Goal: Task Accomplishment & Management: Manage account settings

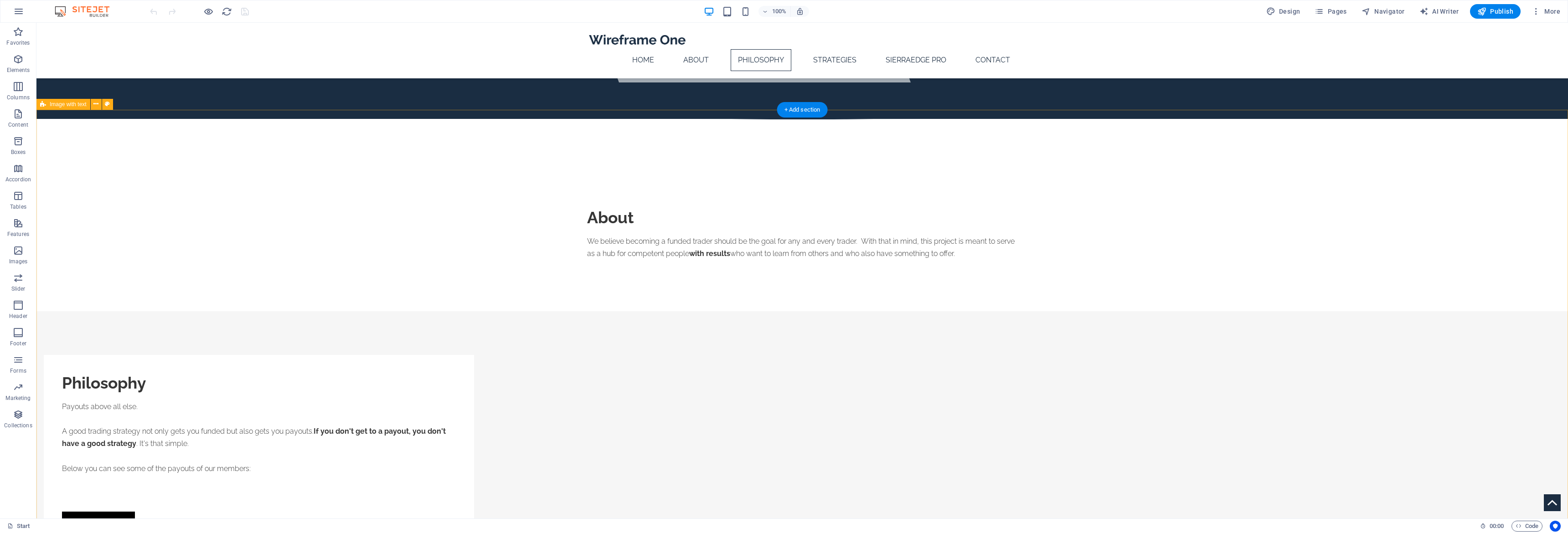
scroll to position [429, 0]
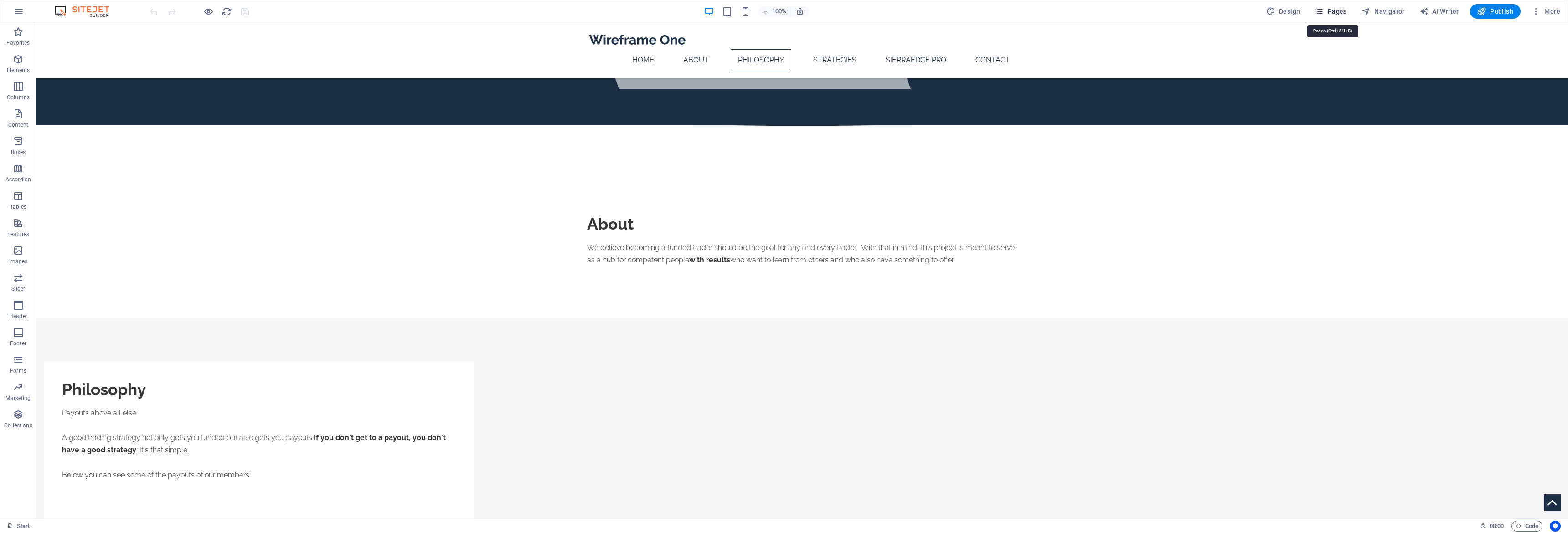
click at [1324, 13] on icon "button" at bounding box center [1319, 11] width 9 height 9
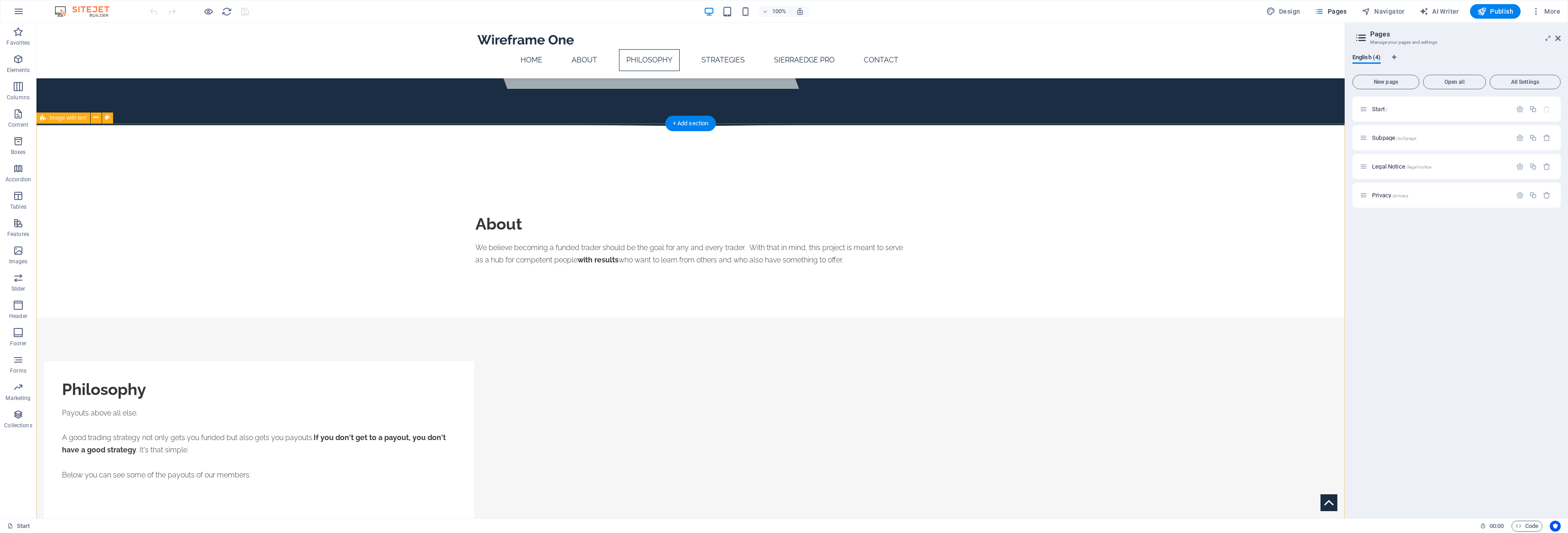
click at [1558, 41] on icon at bounding box center [1558, 38] width 5 height 8
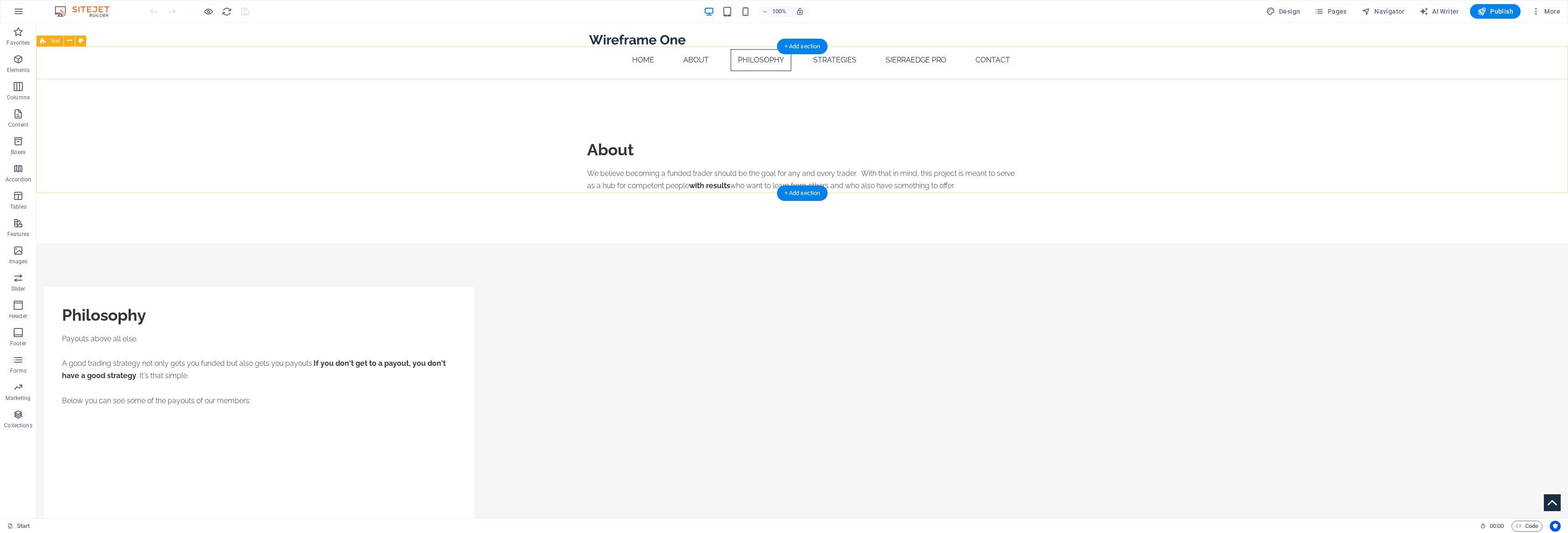
scroll to position [525, 0]
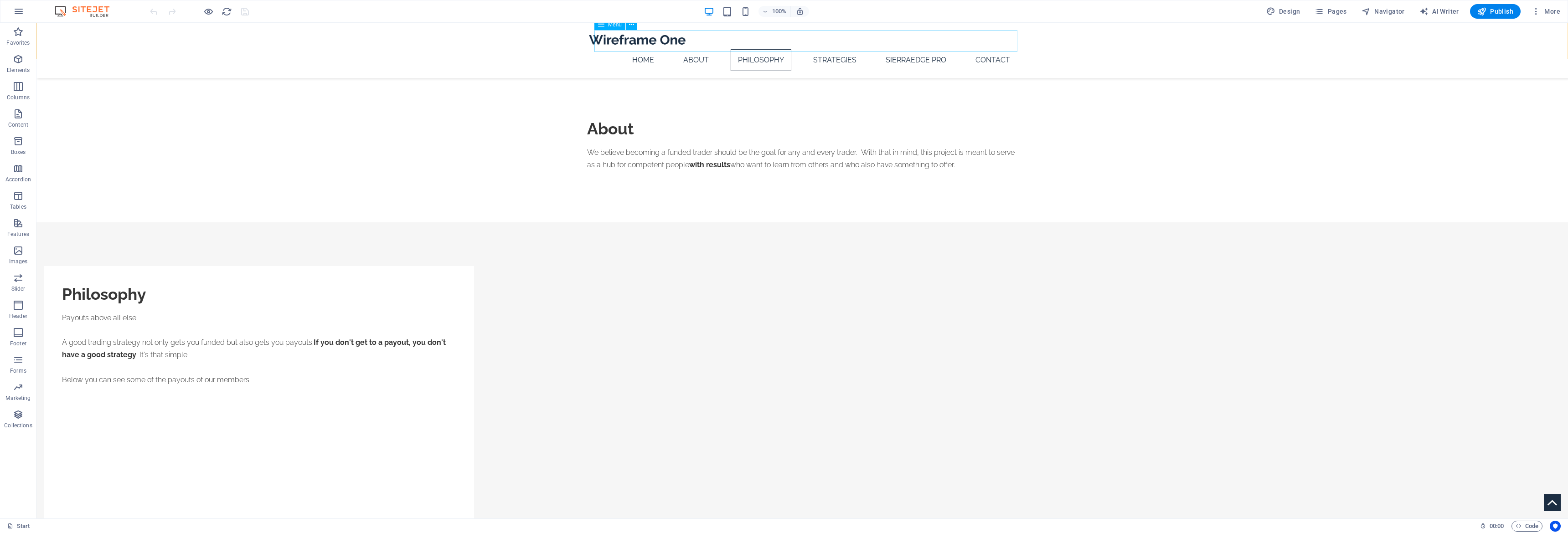
click at [814, 49] on nav "Home About Philosophy Strategies SierraEdge Pro Contact" at bounding box center [803, 60] width 430 height 22
click at [632, 24] on icon at bounding box center [632, 24] width 5 height 9
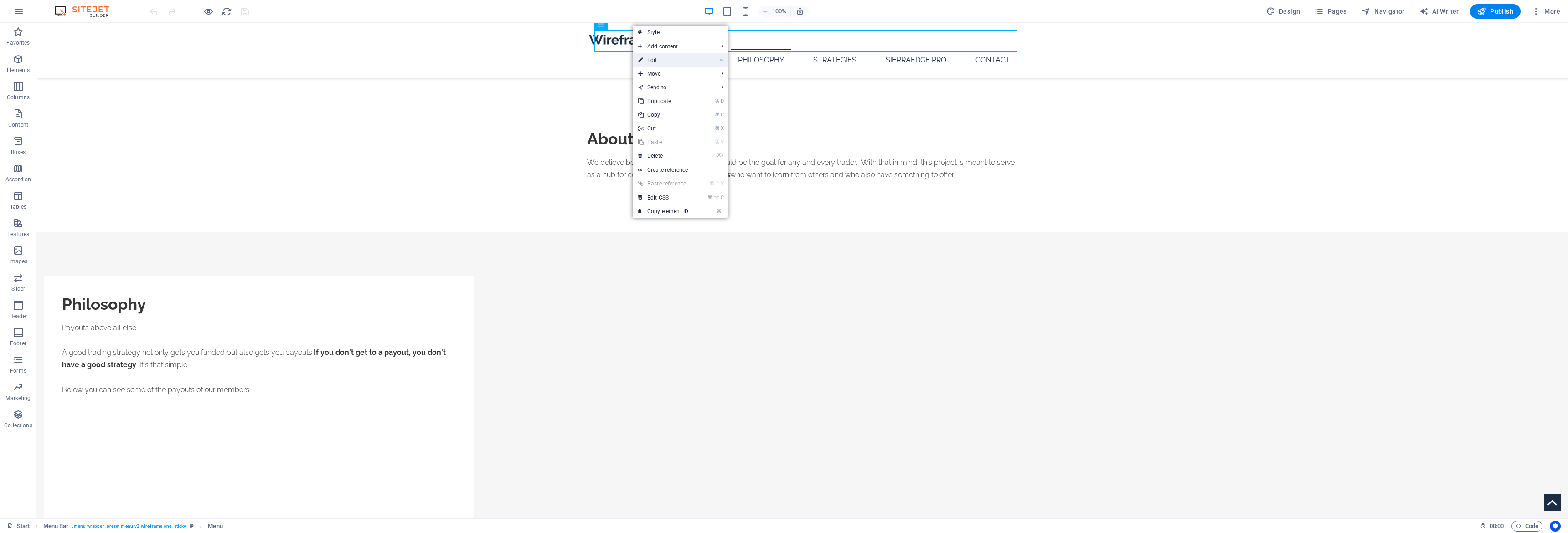
click at [684, 60] on link "⏎ Edit" at bounding box center [663, 60] width 61 height 13
select select
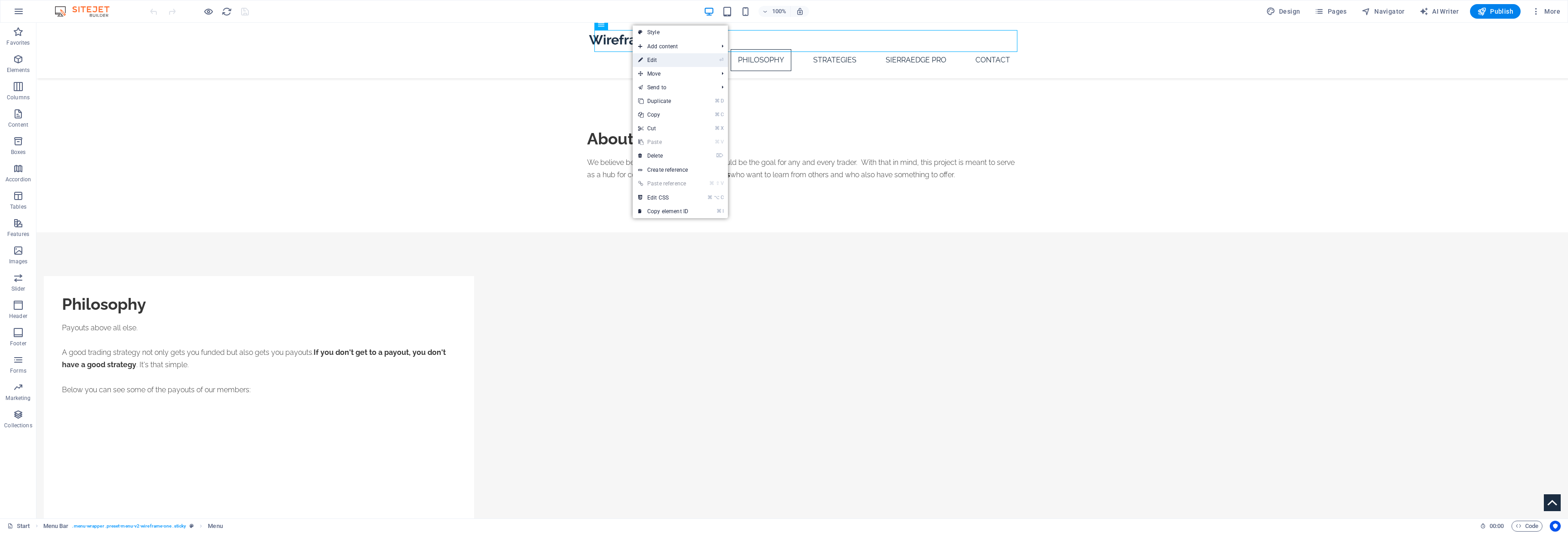
select select
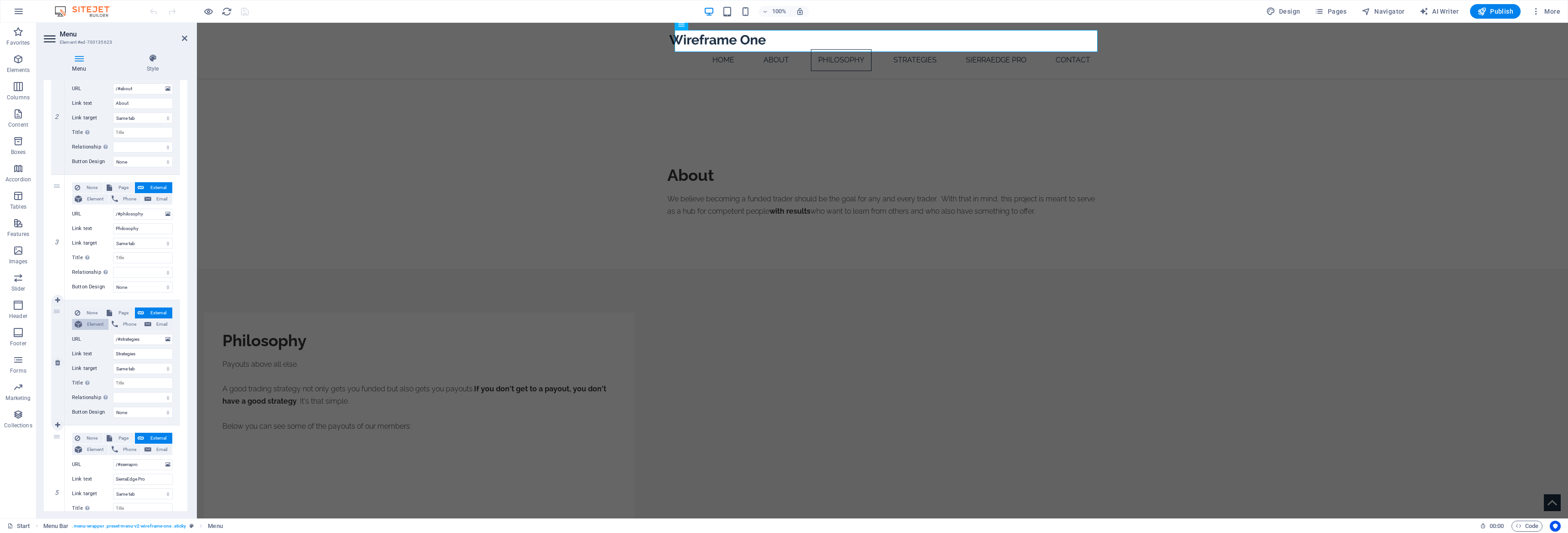
scroll to position [247, 0]
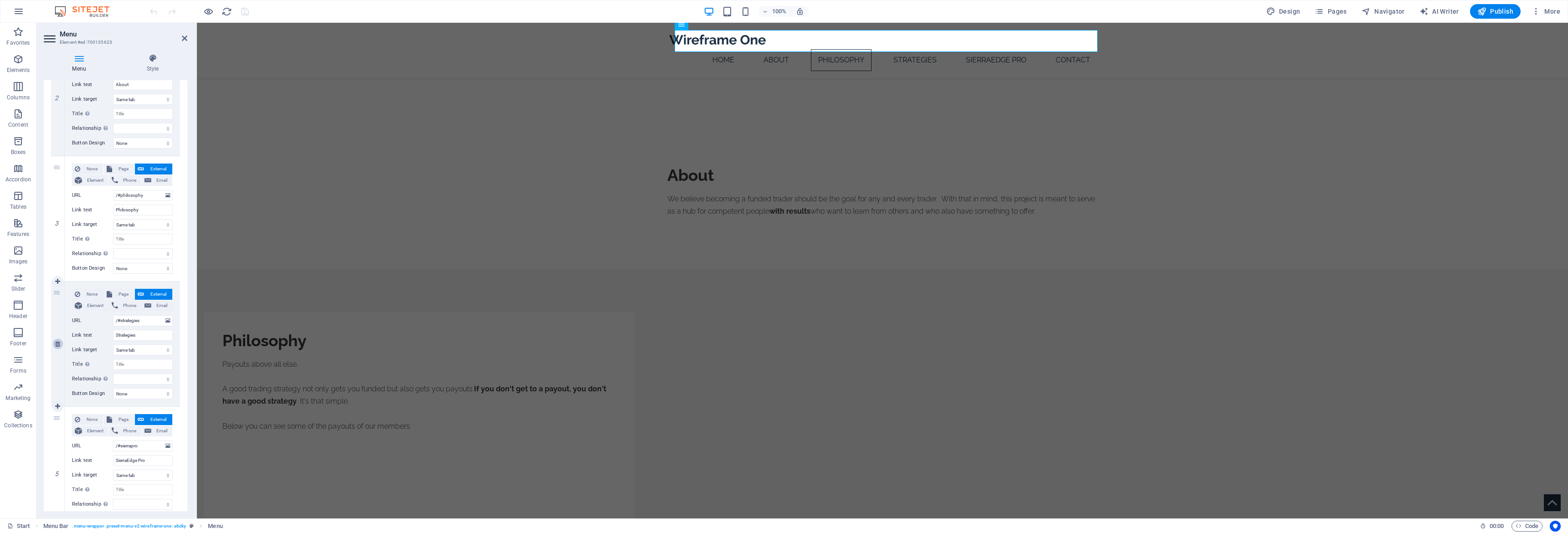
click at [60, 345] on icon at bounding box center [57, 344] width 5 height 7
select select
type input "/#sierrapro"
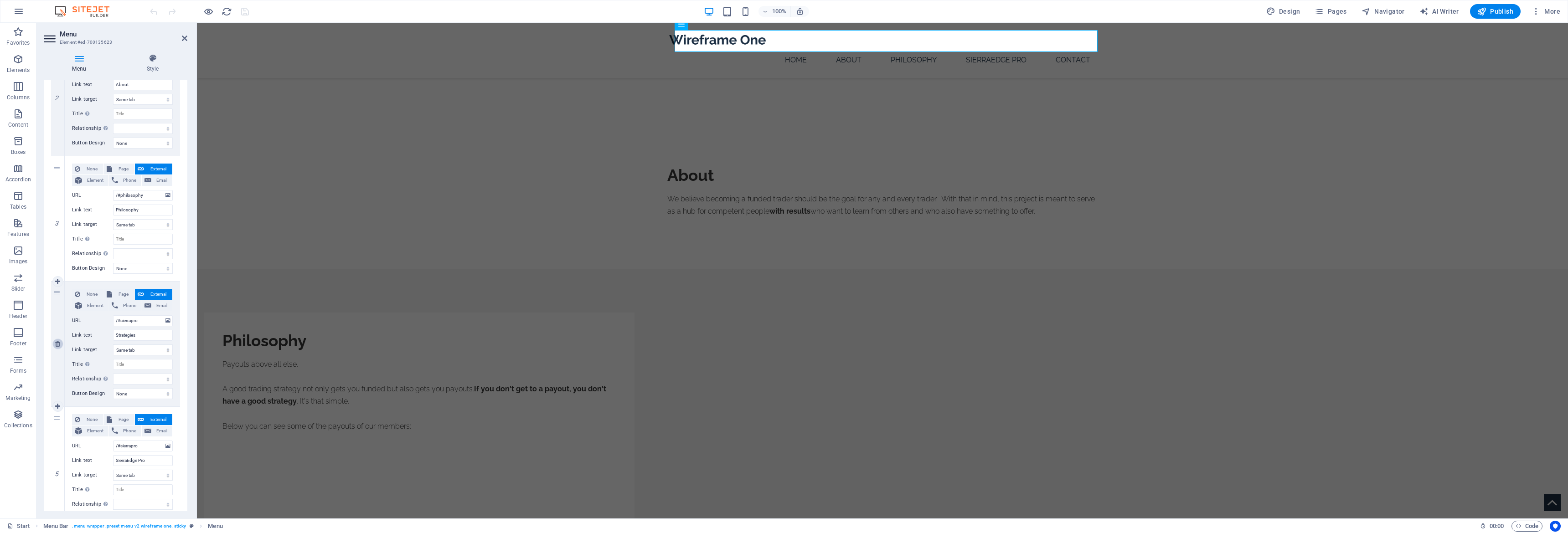
type input "SierraEdge Pro"
select select
type input "/#contact"
type input "Contact"
select select
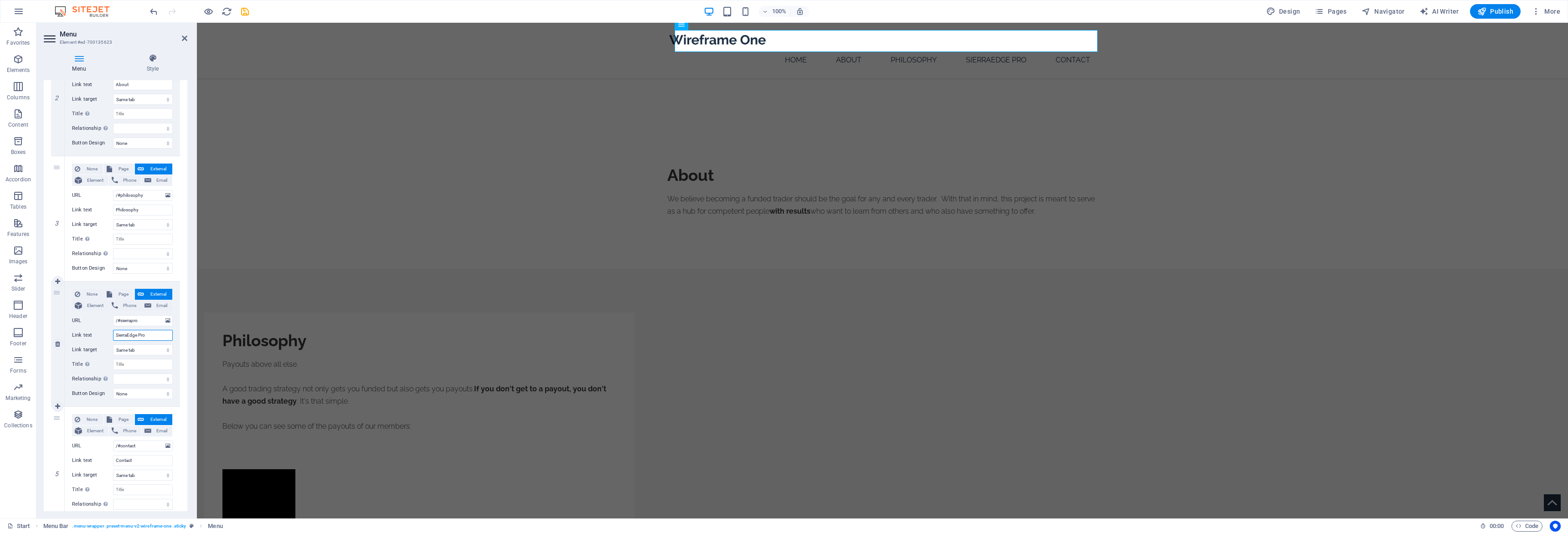
drag, startPoint x: 156, startPoint y: 335, endPoint x: 116, endPoint y: 335, distance: 40.0
click at [116, 335] on input "SierraEdge Pro" at bounding box center [143, 335] width 60 height 11
type input "Tools"
select select
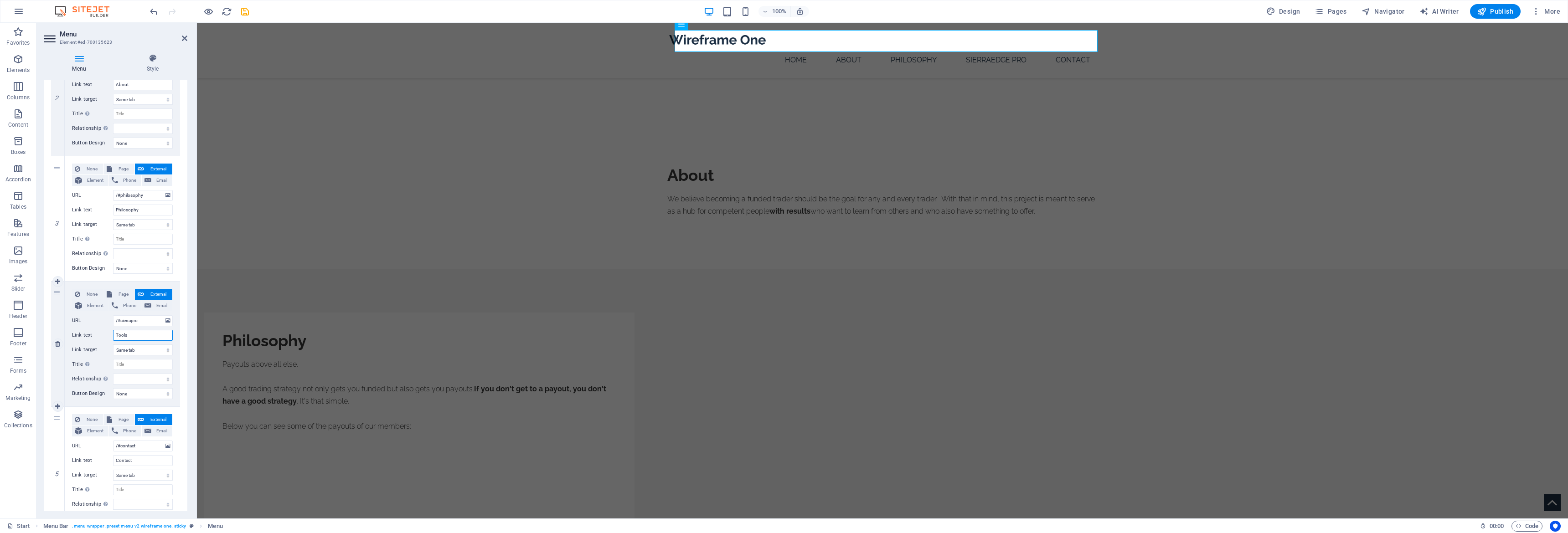
select select
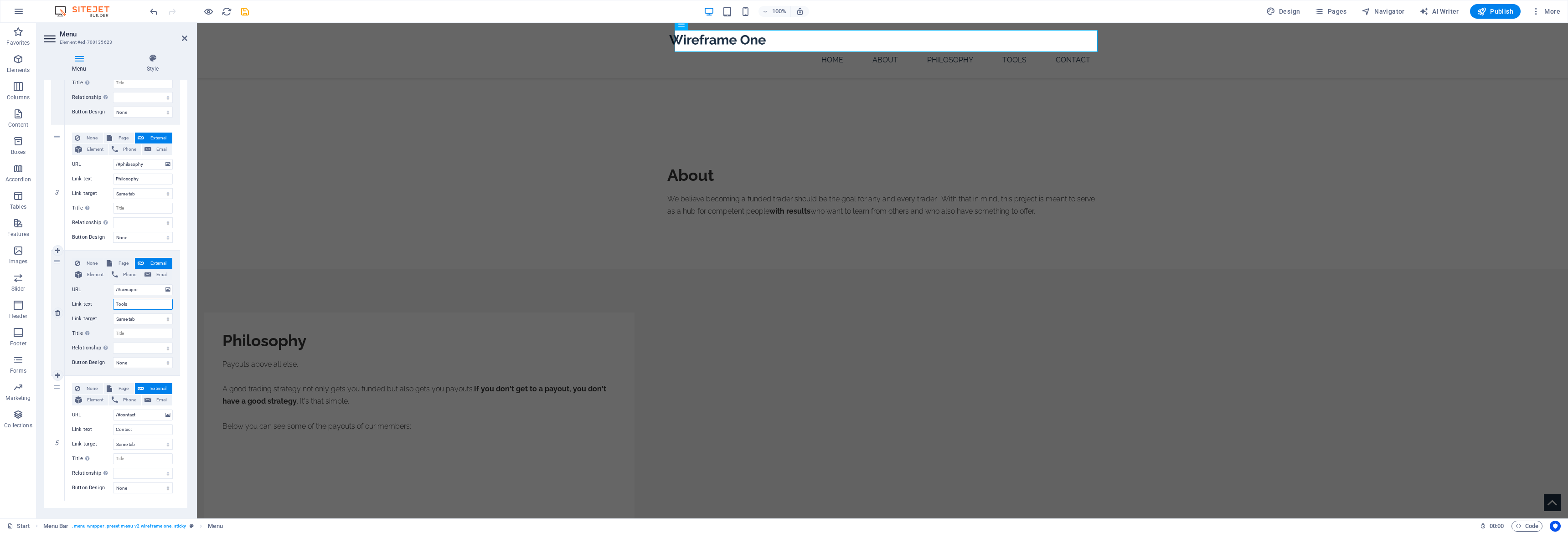
scroll to position [293, 0]
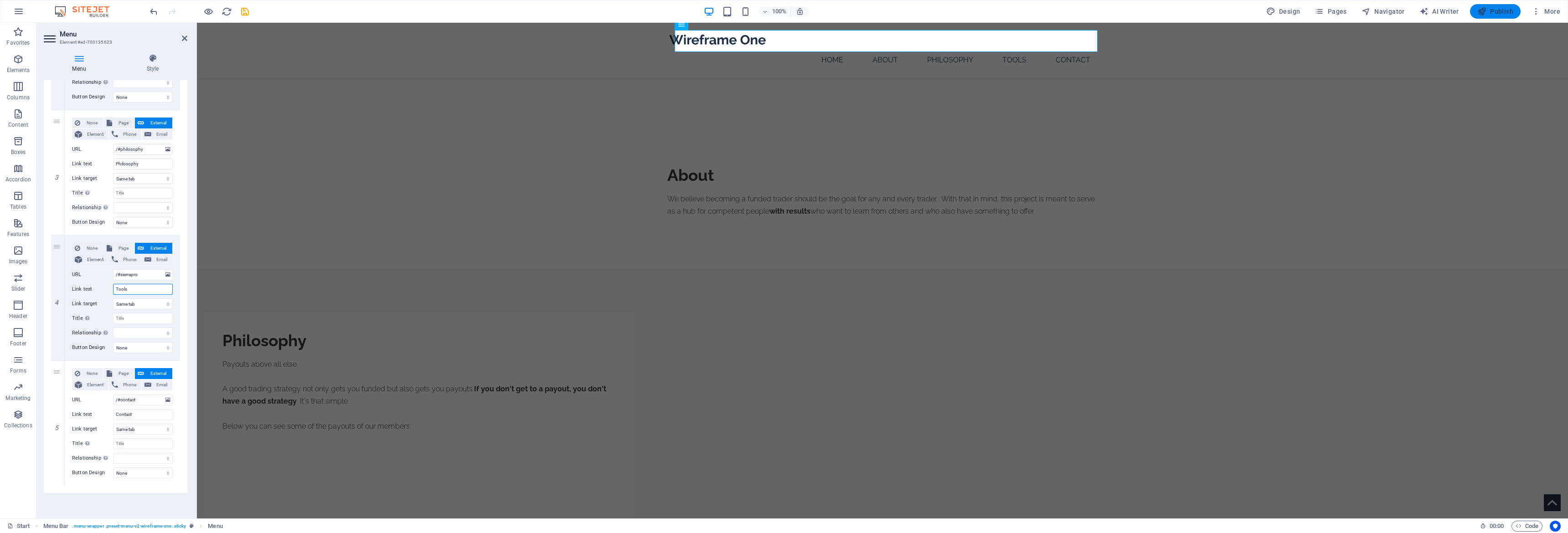
type input "Tools"
click at [1494, 14] on span "Publish" at bounding box center [1495, 11] width 36 height 9
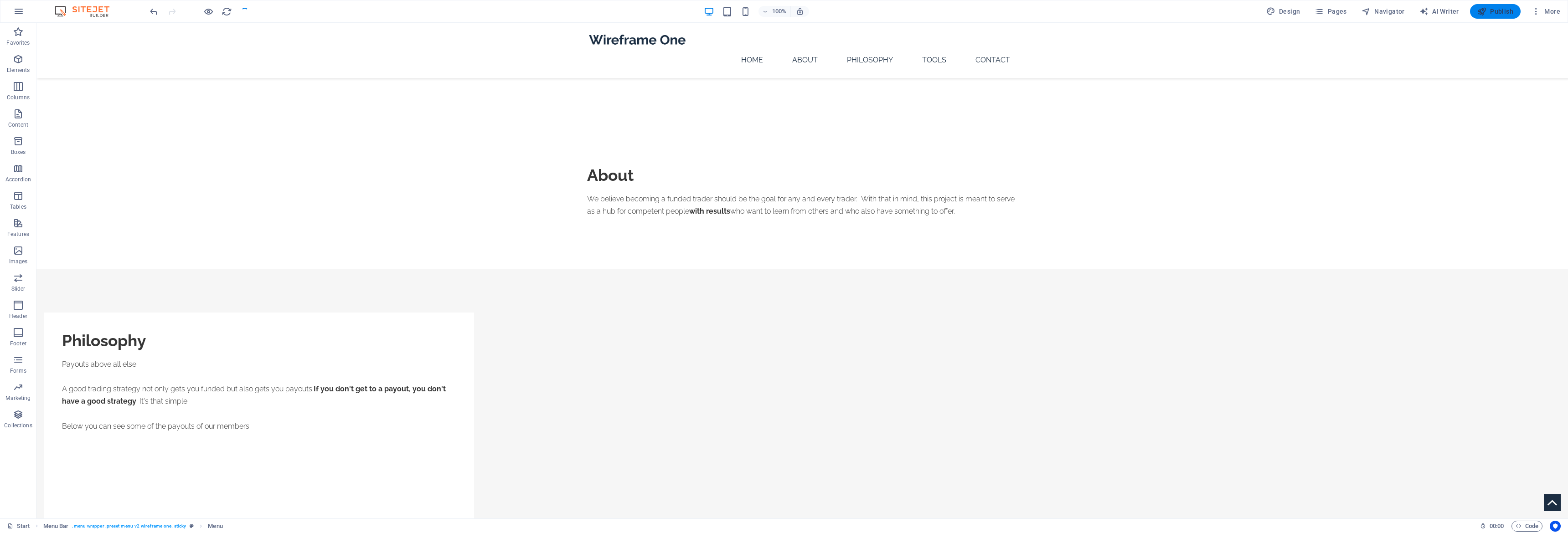
checkbox input "false"
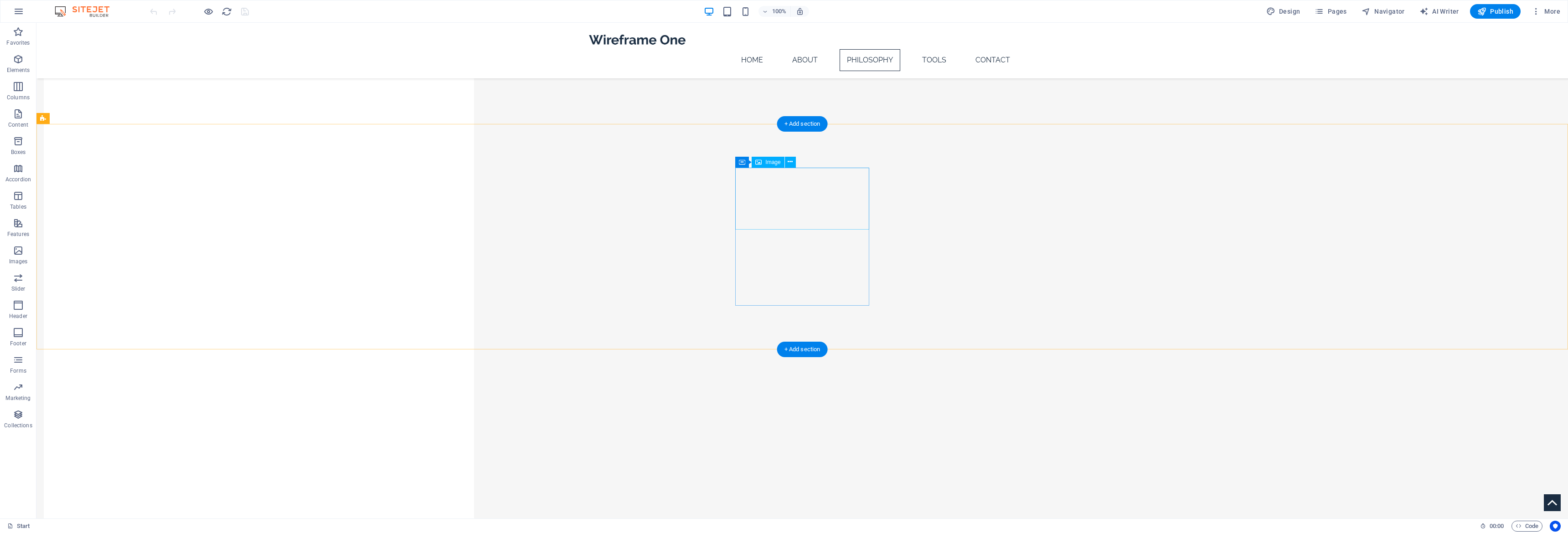
scroll to position [1017, 0]
click at [75, 100] on icon at bounding box center [74, 100] width 5 height 9
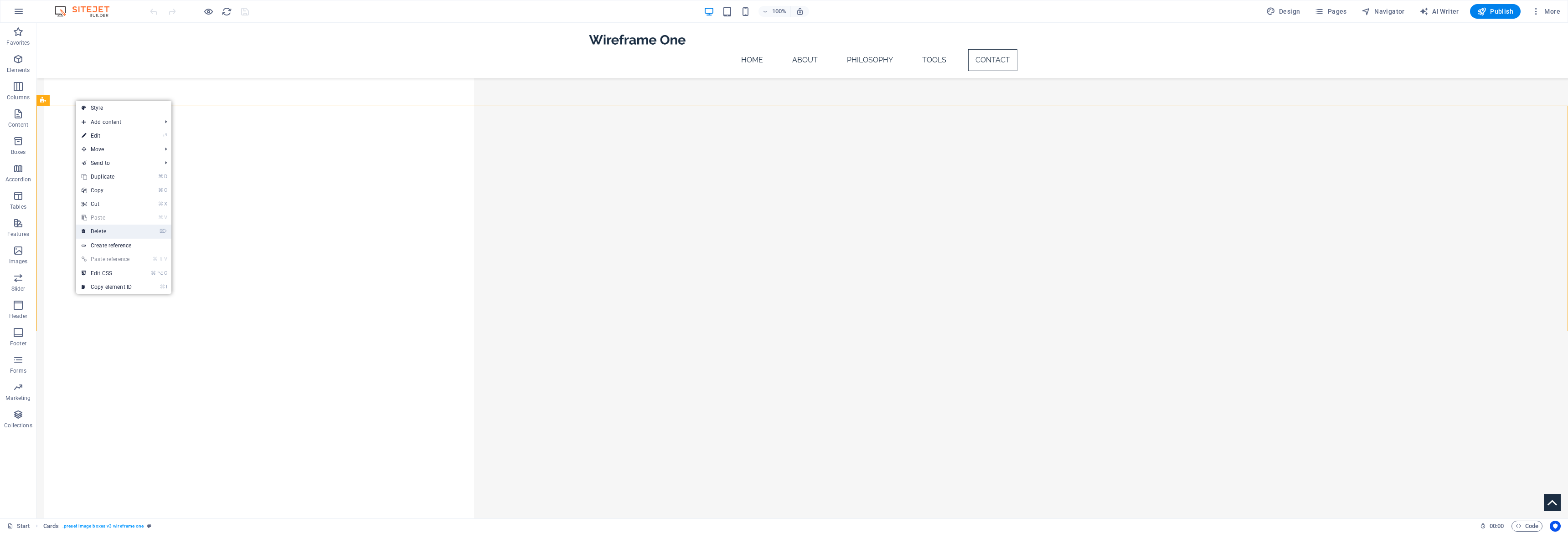
click at [124, 229] on link "⌦ Delete" at bounding box center [106, 231] width 61 height 13
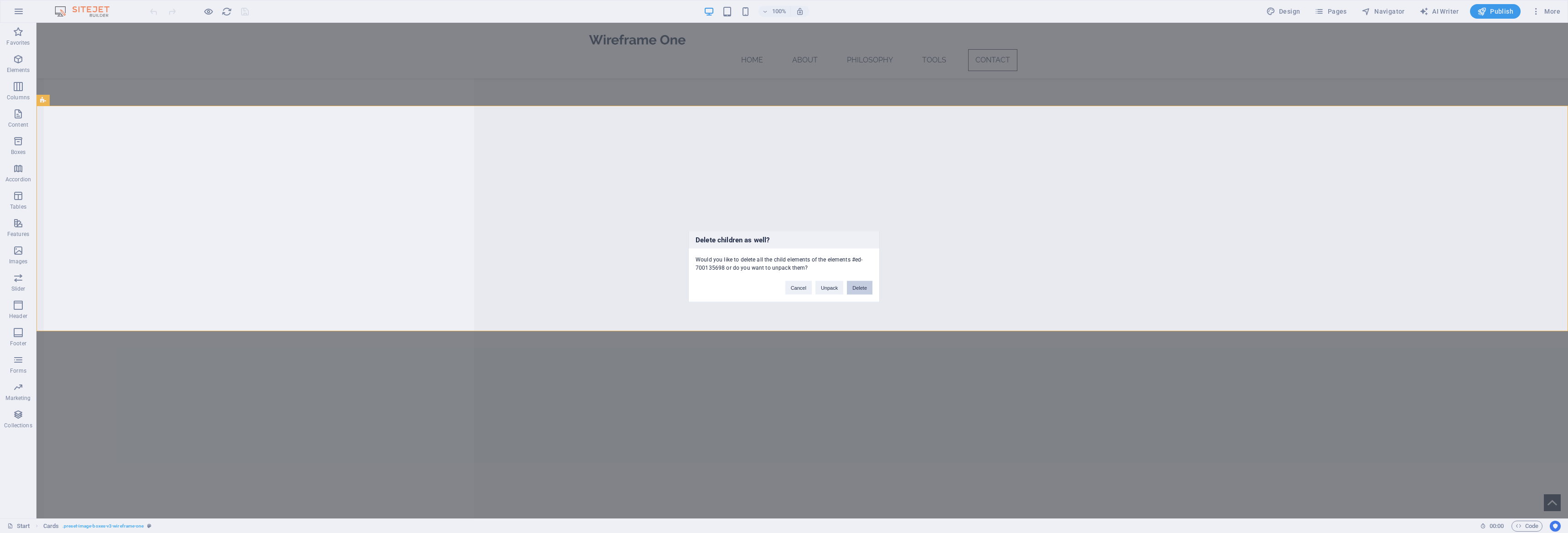
click at [857, 293] on button "Delete" at bounding box center [860, 288] width 25 height 13
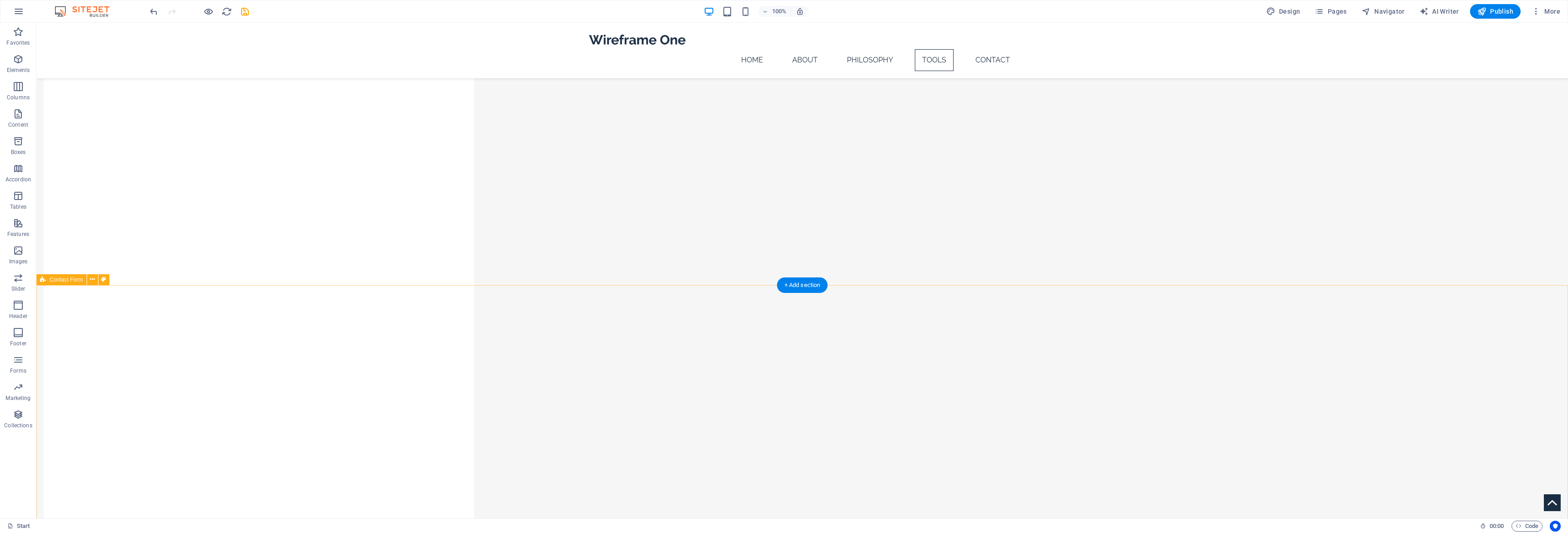
scroll to position [965, 0]
click at [78, 155] on icon at bounding box center [77, 152] width 5 height 9
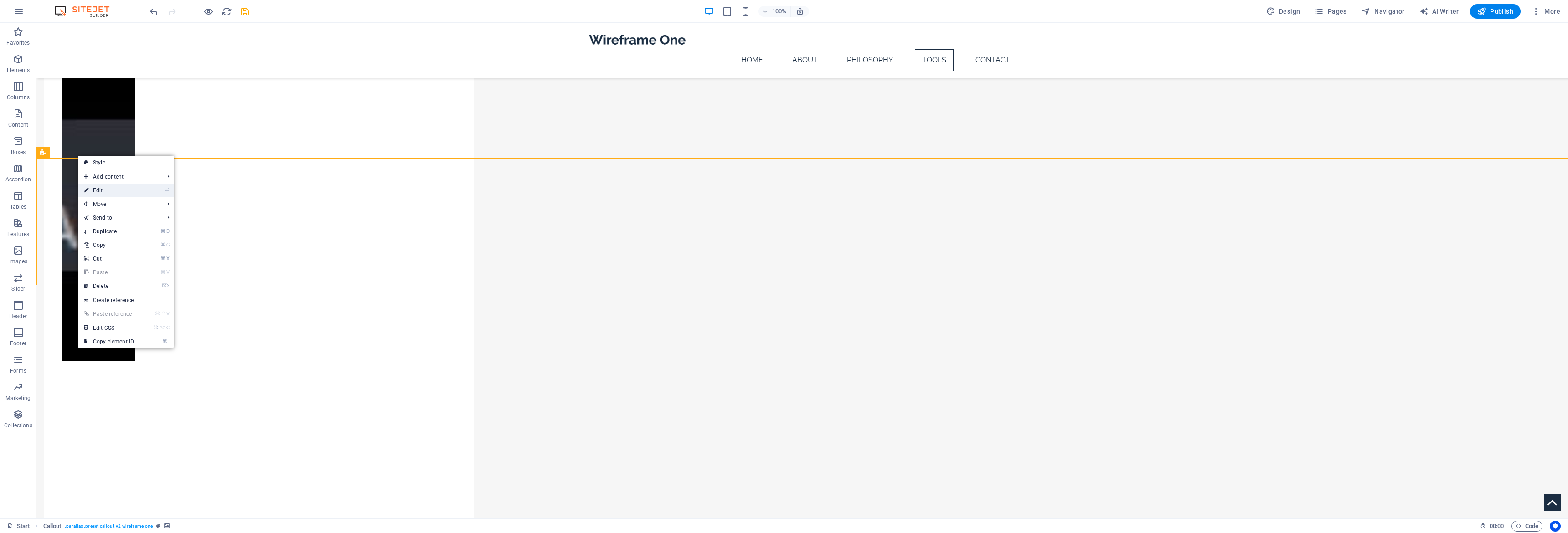
click at [108, 186] on link "⏎ Edit" at bounding box center [109, 191] width 61 height 13
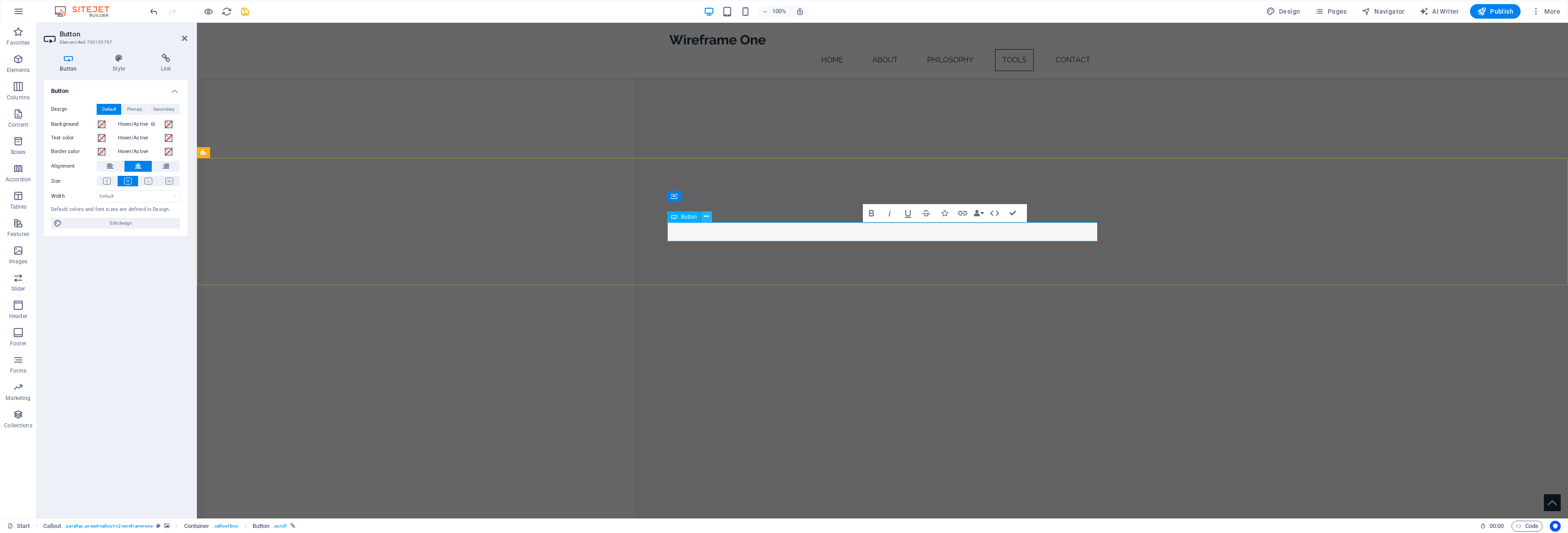
click at [705, 219] on icon at bounding box center [706, 216] width 5 height 9
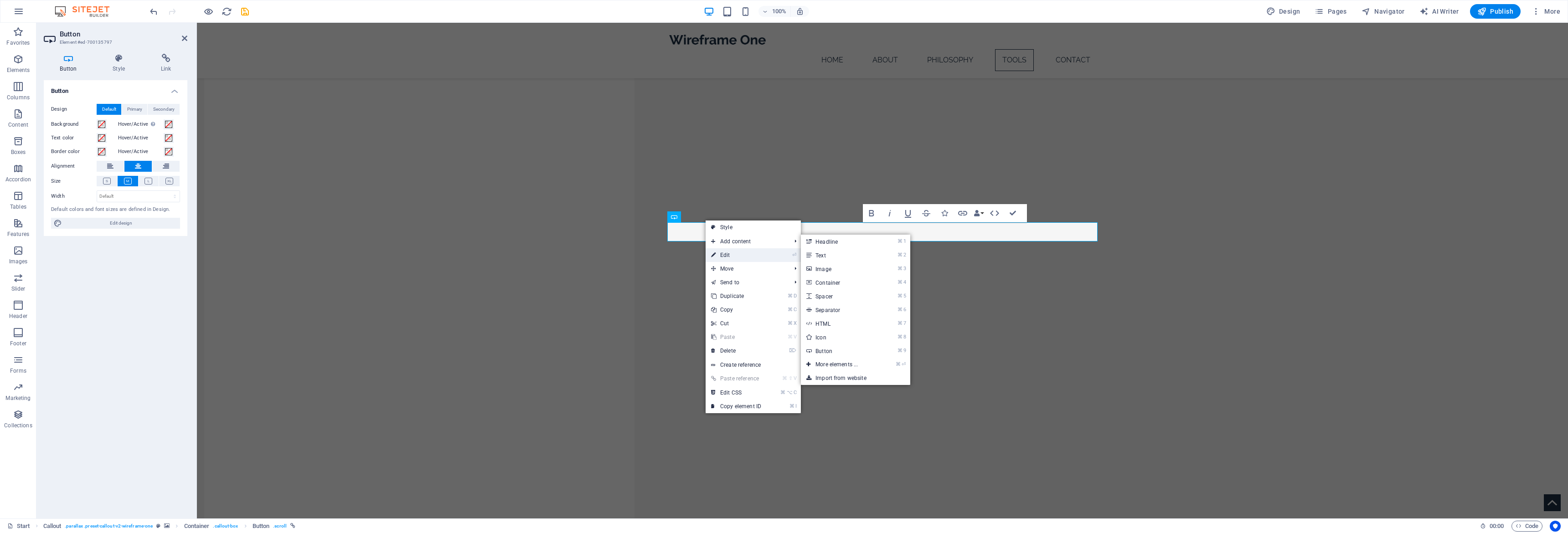
click at [731, 257] on link "⏎ Edit" at bounding box center [736, 255] width 61 height 13
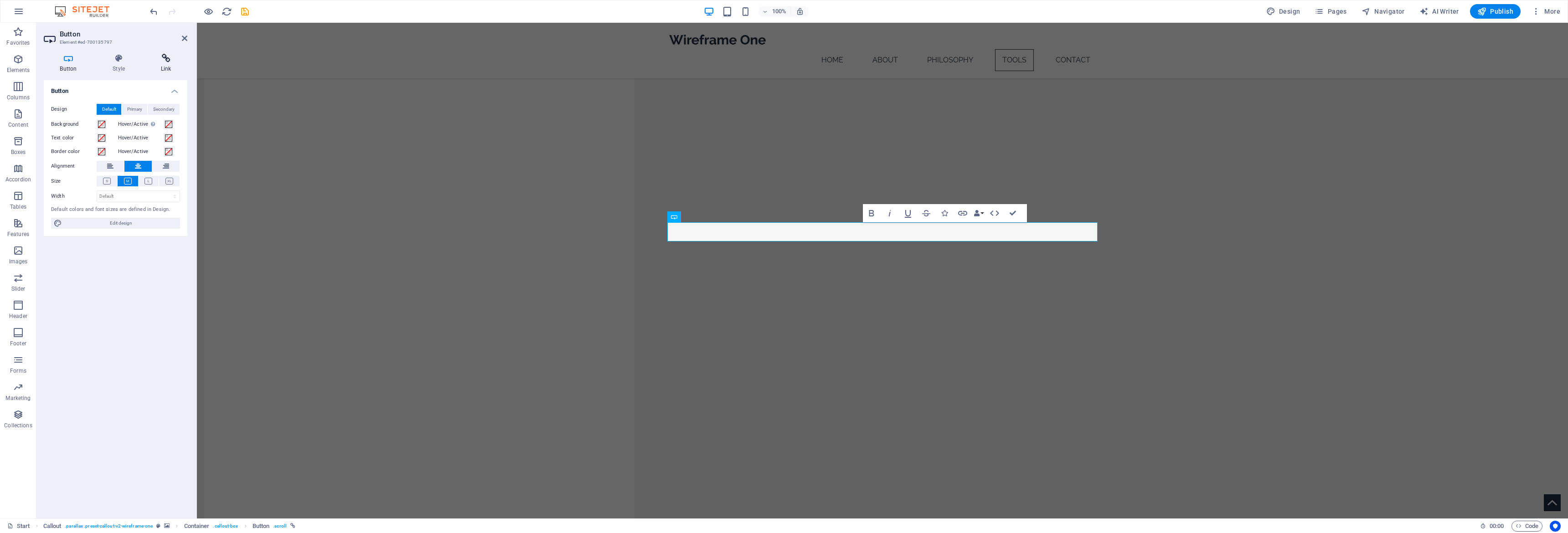
click at [161, 72] on h4 "Link" at bounding box center [165, 63] width 43 height 19
click at [129, 139] on input "https://gumroad.com/a/974928659/mdifo" at bounding box center [138, 136] width 84 height 11
paste input "www.hopp.bio/axinvest"
type input "https://www.hopp.bio/axinvest"
click at [1480, 13] on icon "button" at bounding box center [1482, 11] width 9 height 9
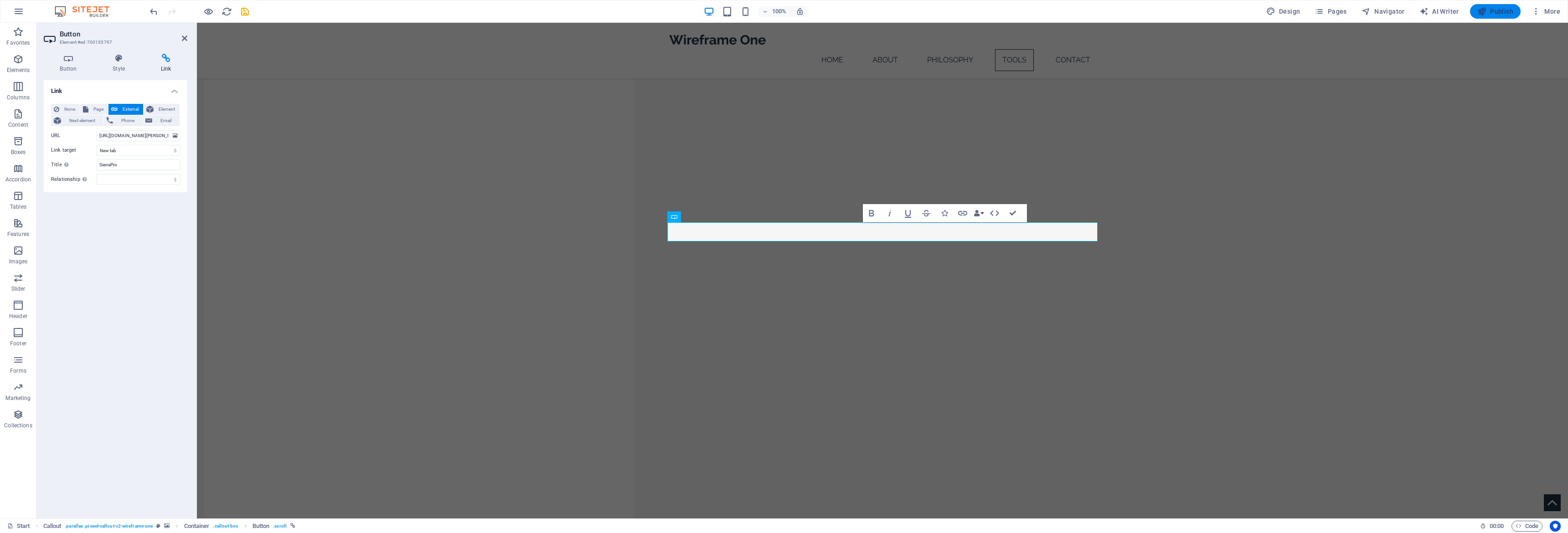
checkbox input "false"
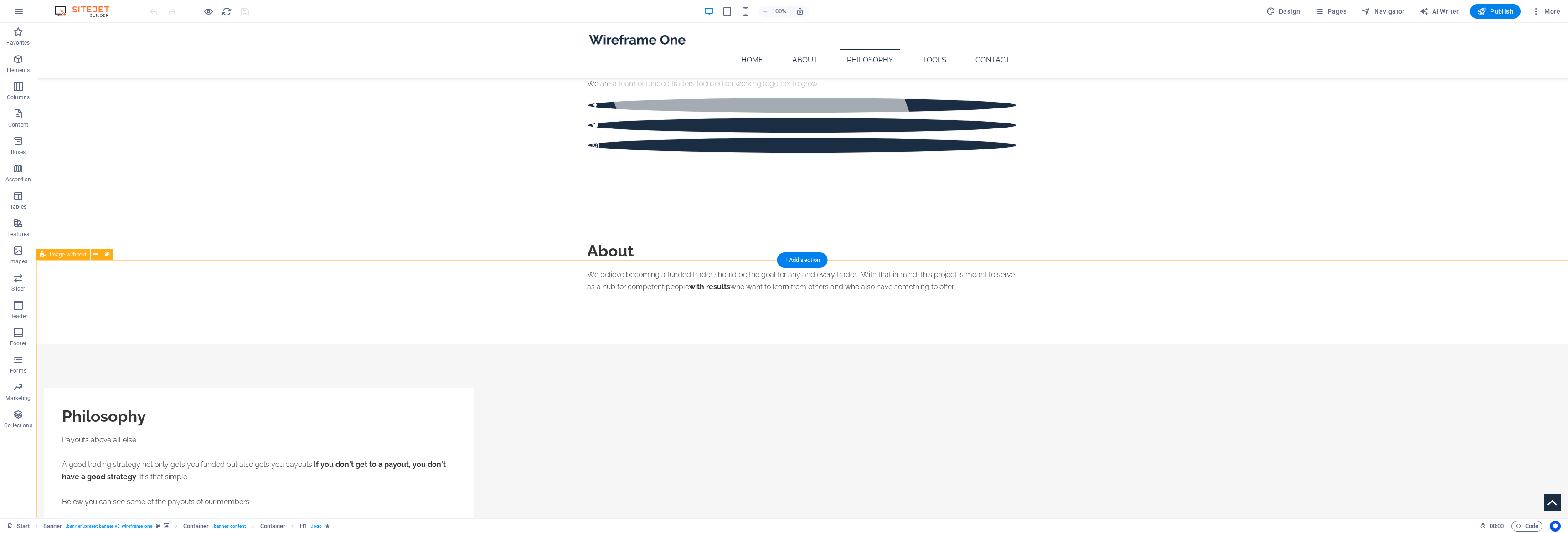
scroll to position [412, 0]
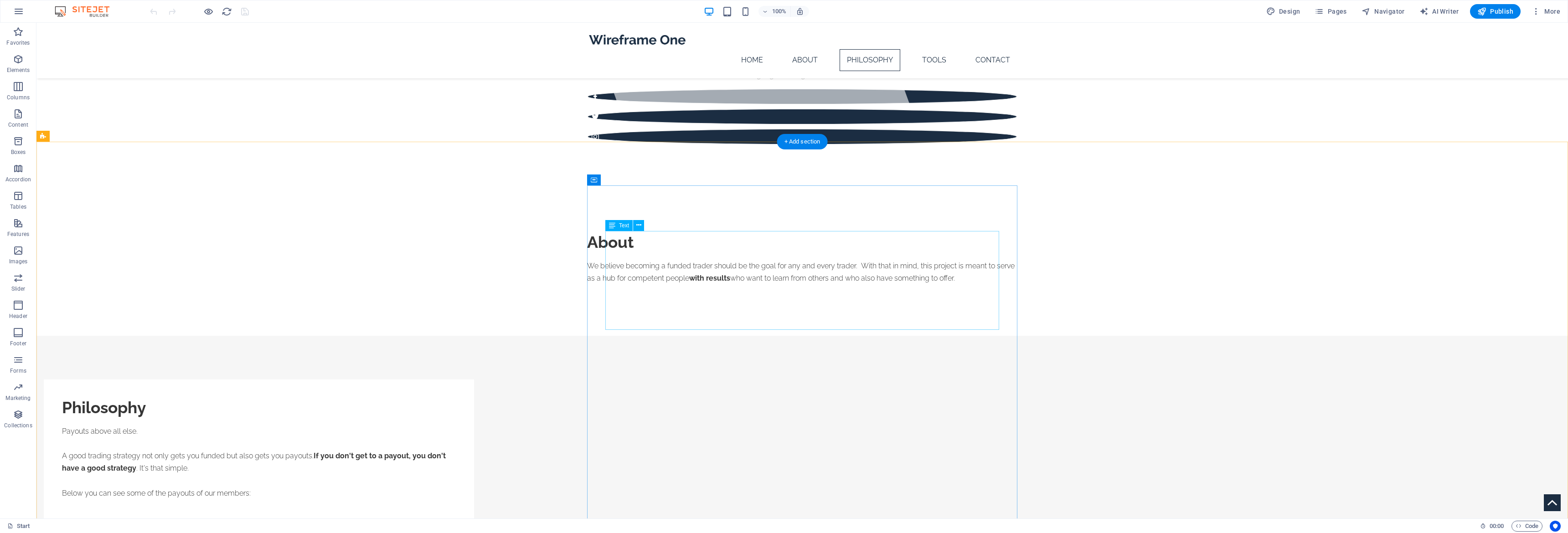
click at [456, 425] on div "Payouts above all else. A good trading strategy not only gets you funded but al…" at bounding box center [258, 475] width 394 height 100
click at [657, 325] on icon at bounding box center [658, 324] width 5 height 9
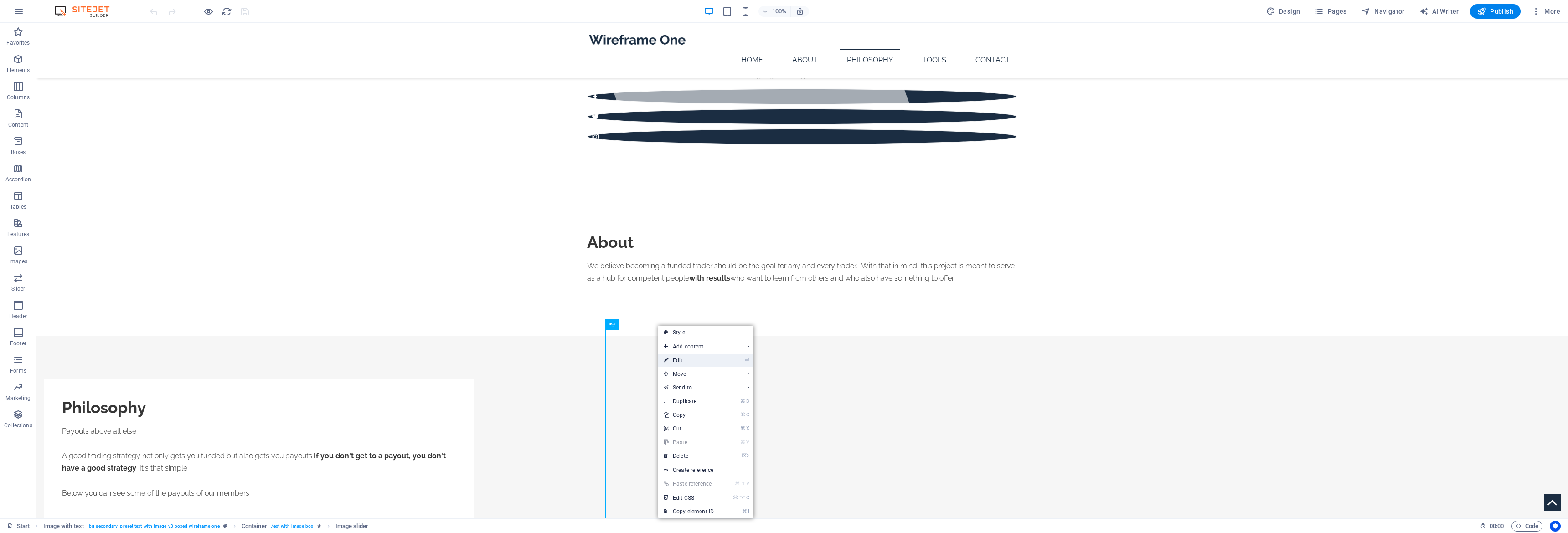
click at [695, 363] on link "⏎ Edit" at bounding box center [689, 360] width 61 height 13
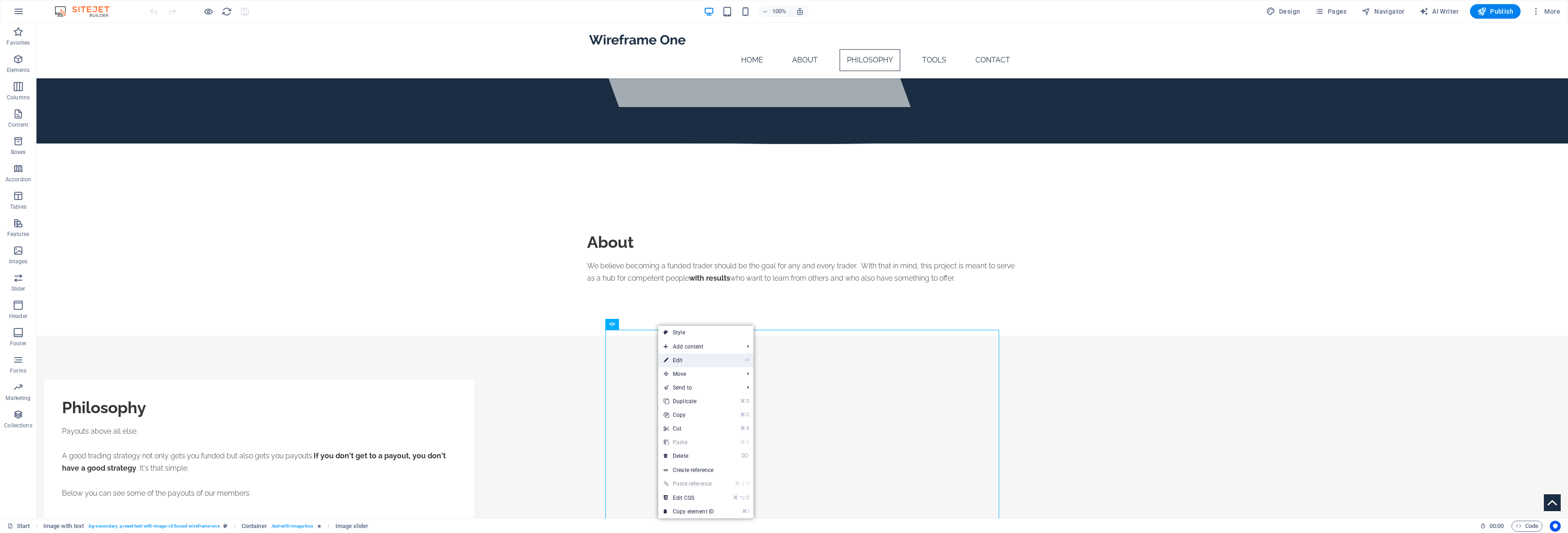
select select "ms"
select select "s"
select select "progressive"
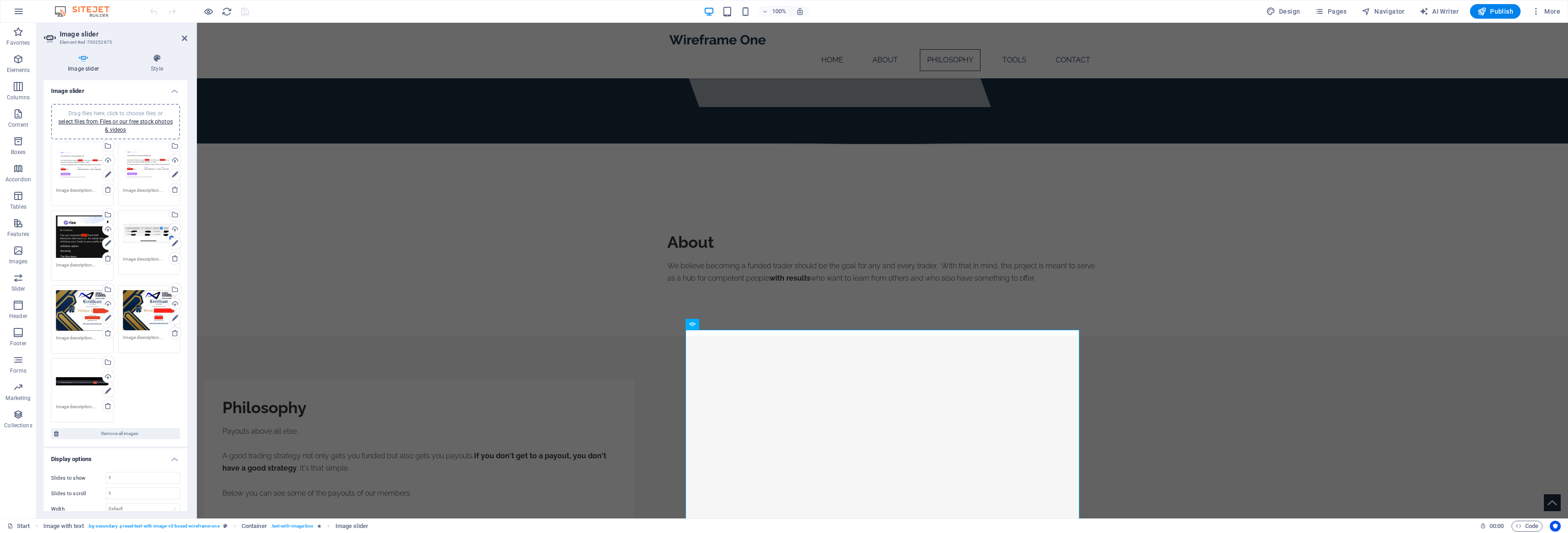
click at [82, 163] on div "Drag files here, click to choose files or select files from Files or our free s…" at bounding box center [82, 164] width 52 height 36
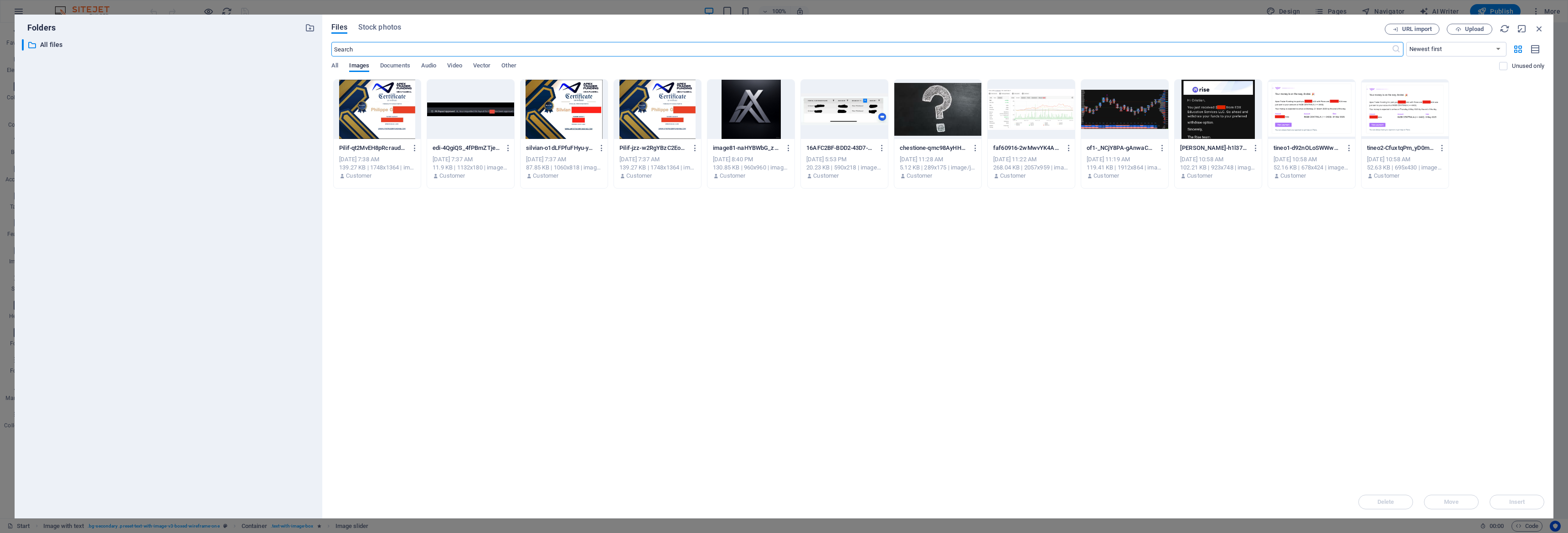
click at [1311, 107] on div at bounding box center [1311, 110] width 87 height 59
click at [1349, 145] on icon "button" at bounding box center [1349, 148] width 8 height 8
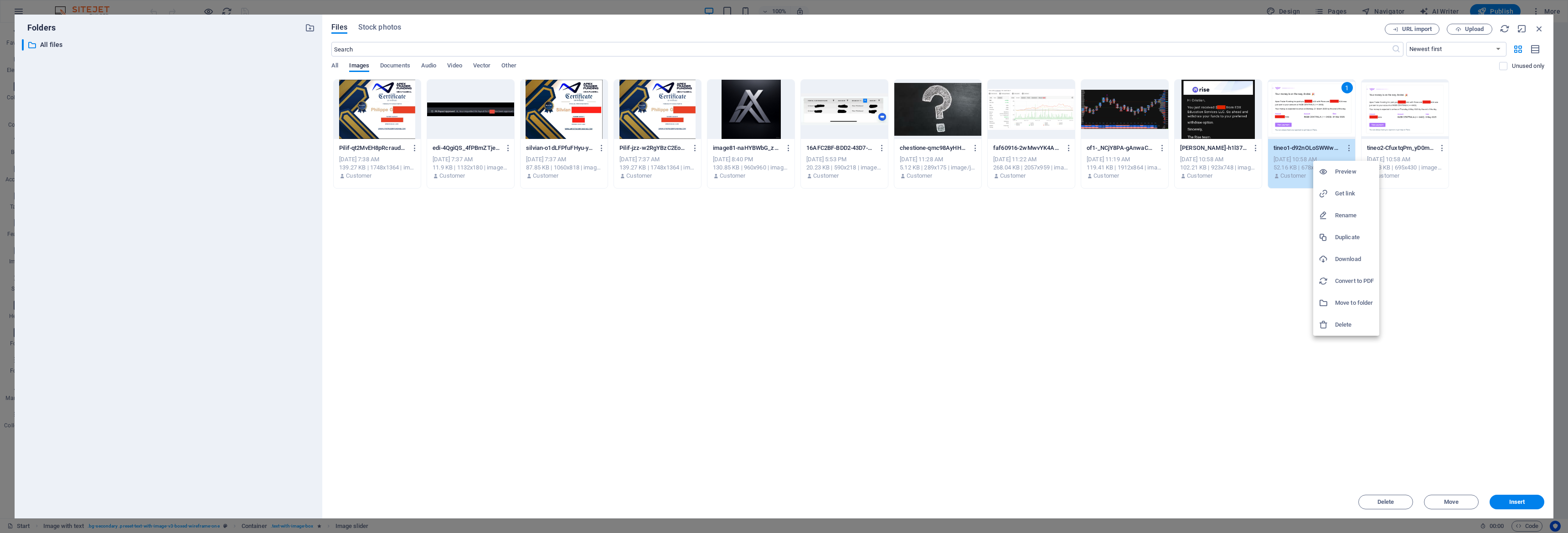
click at [1347, 260] on h6 "Download" at bounding box center [1354, 259] width 39 height 11
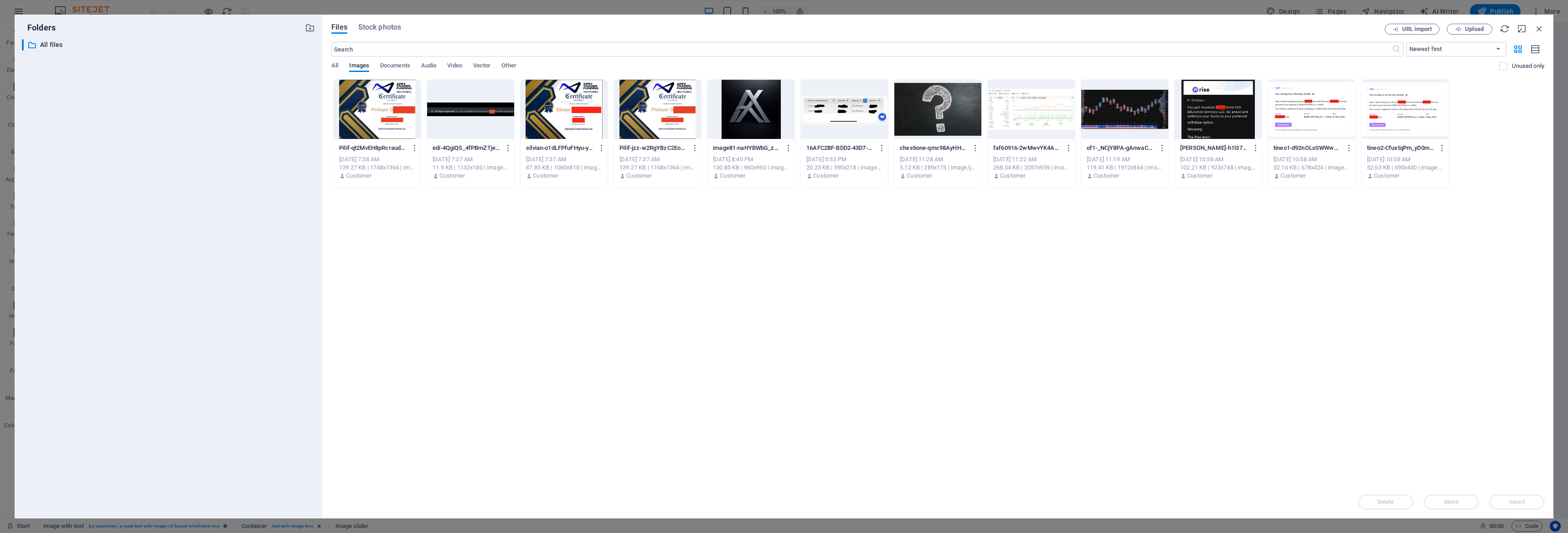
click at [1331, 257] on div "Drop files here to upload them instantly Pilif-qt2MvEH8pRcraudFyHu1PA.jpeg Pili…" at bounding box center [938, 283] width 1214 height 406
click at [1442, 147] on icon "button" at bounding box center [1442, 148] width 8 height 8
click at [1434, 258] on h6 "Download" at bounding box center [1448, 259] width 39 height 11
click at [1257, 148] on icon "button" at bounding box center [1256, 148] width 8 height 8
click at [1257, 263] on h6 "Download" at bounding box center [1262, 259] width 39 height 11
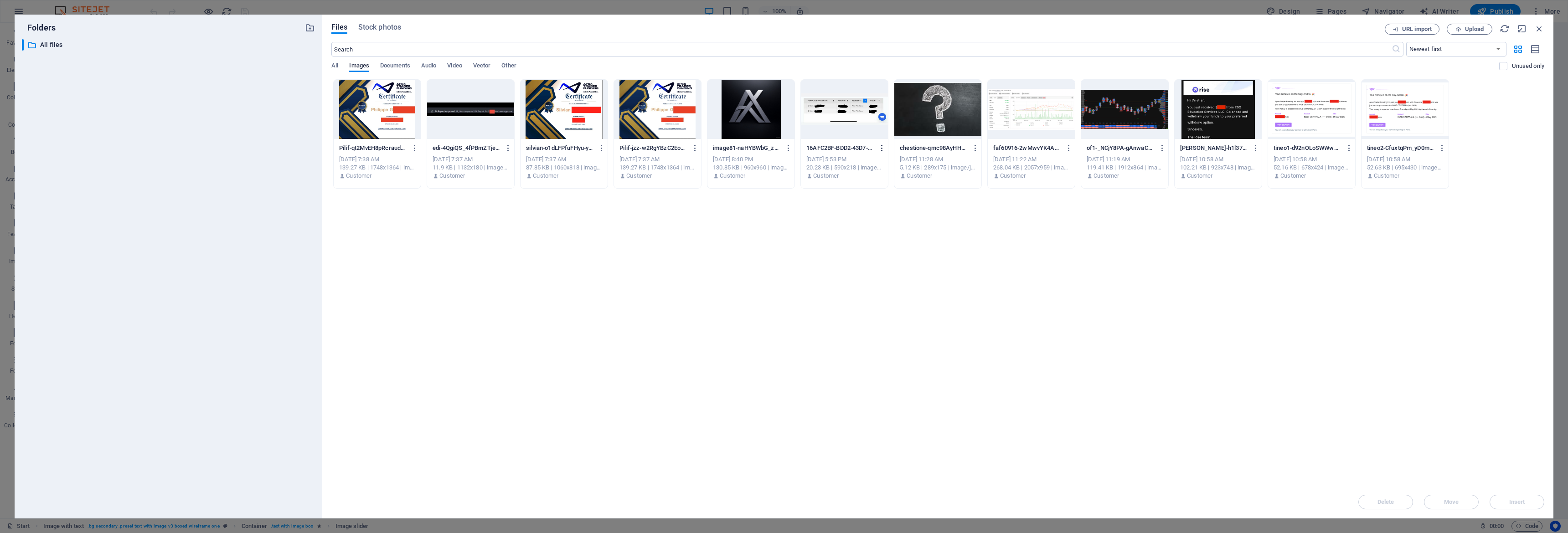
click at [884, 146] on icon "button" at bounding box center [882, 148] width 8 height 8
click at [877, 257] on h6 "Download" at bounding box center [888, 259] width 39 height 11
click at [695, 147] on icon "button" at bounding box center [695, 148] width 8 height 8
click at [689, 261] on h6 "Download" at bounding box center [700, 259] width 39 height 11
click at [598, 145] on icon "button" at bounding box center [602, 148] width 8 height 8
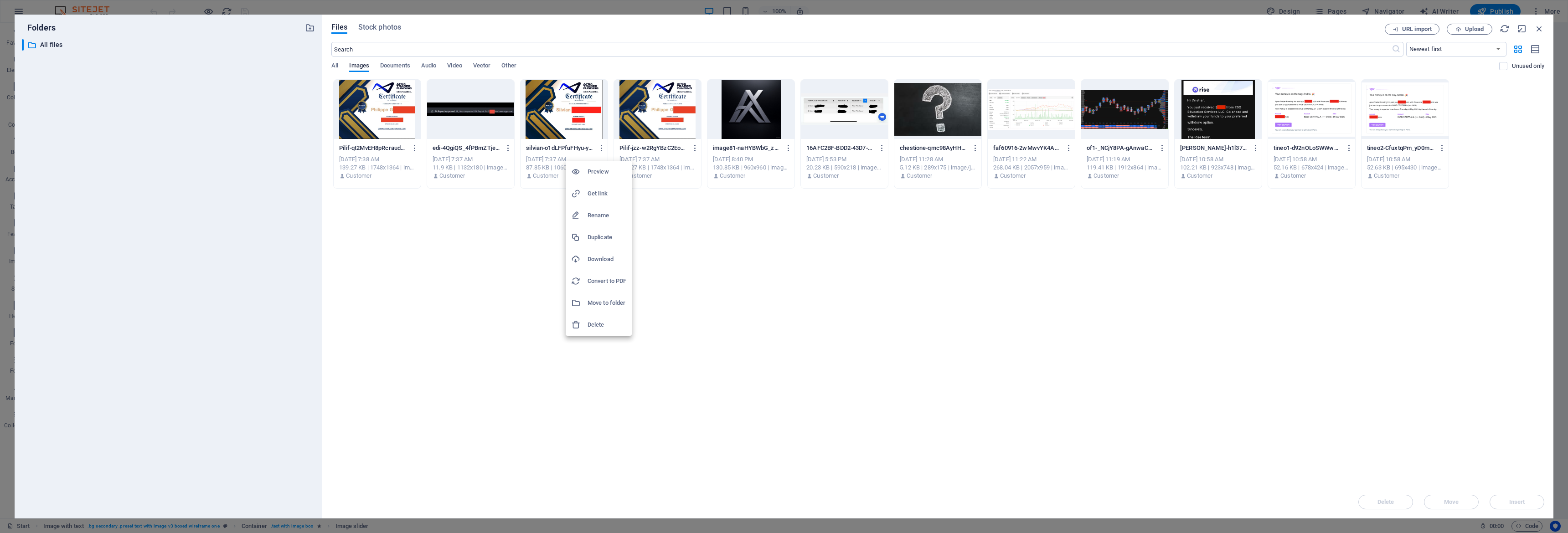
click at [597, 258] on h6 "Download" at bounding box center [607, 259] width 39 height 11
click at [506, 149] on icon "button" at bounding box center [508, 148] width 8 height 8
click at [506, 254] on h6 "Download" at bounding box center [514, 259] width 39 height 11
click at [414, 146] on icon "button" at bounding box center [415, 148] width 8 height 8
click at [414, 261] on h6 "Download" at bounding box center [420, 259] width 39 height 11
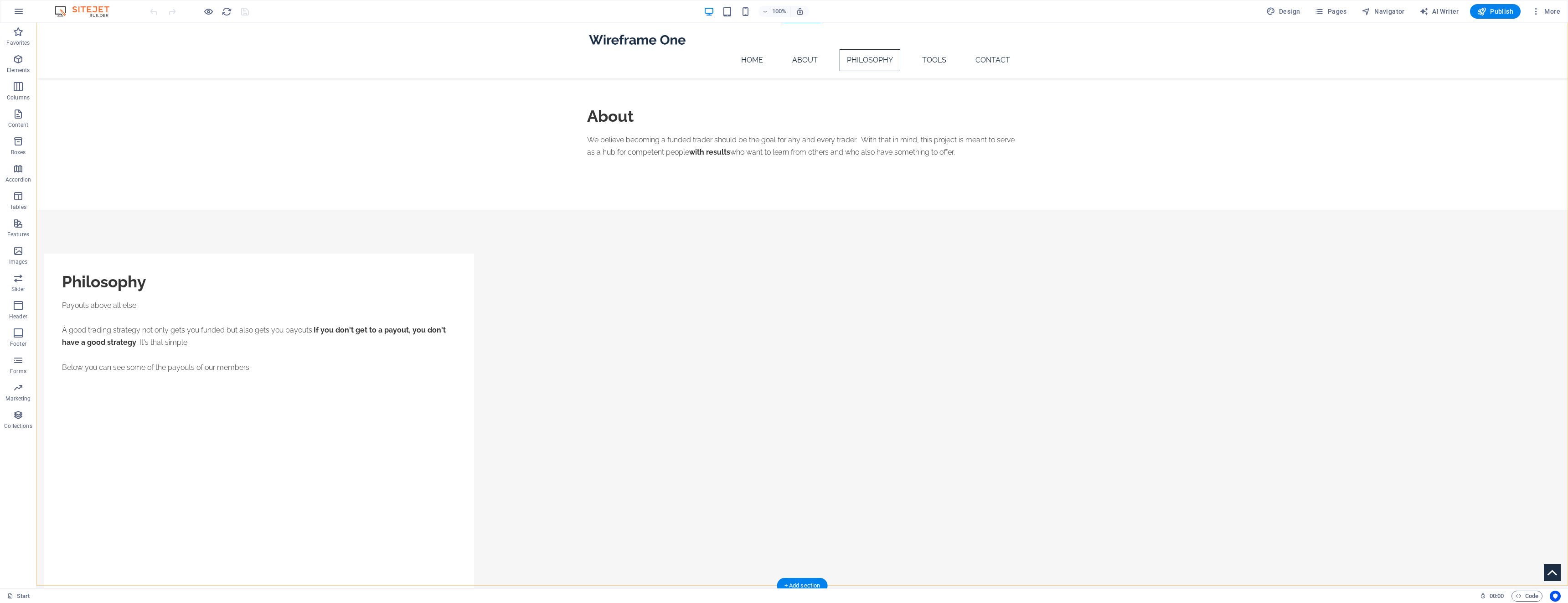
scroll to position [604, 0]
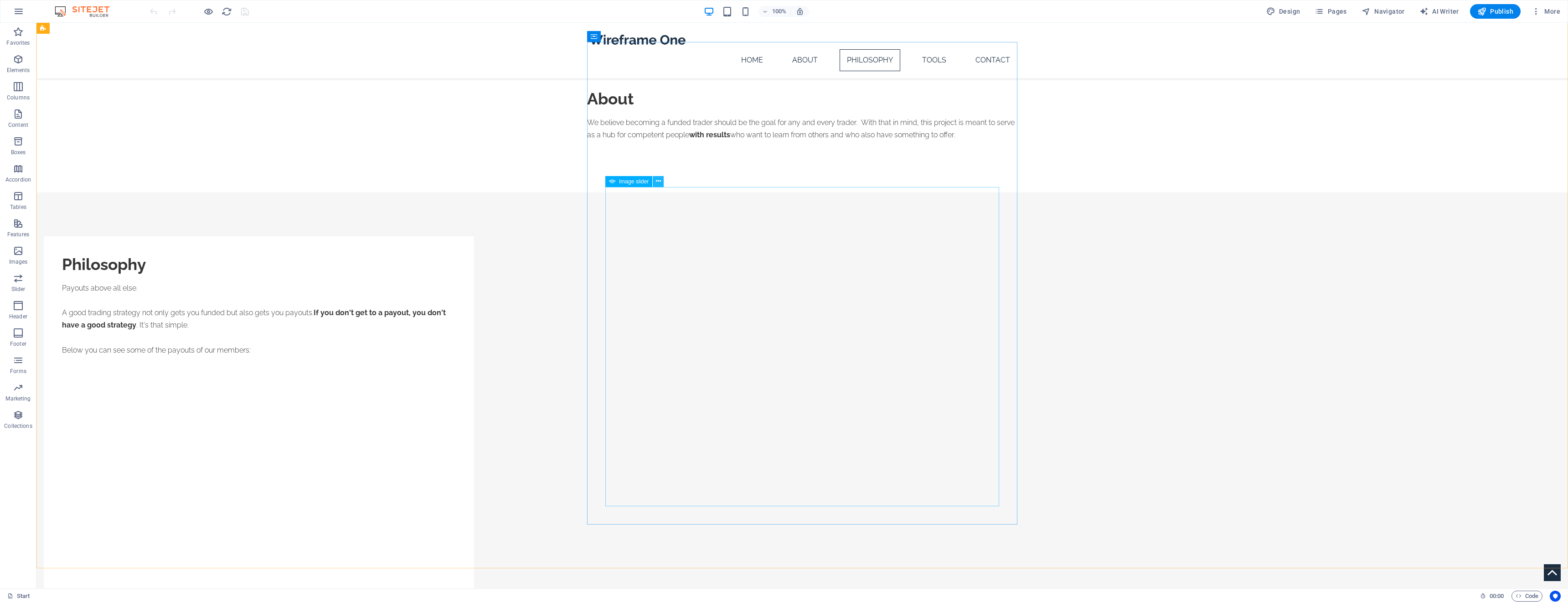
click at [657, 182] on icon at bounding box center [658, 181] width 5 height 9
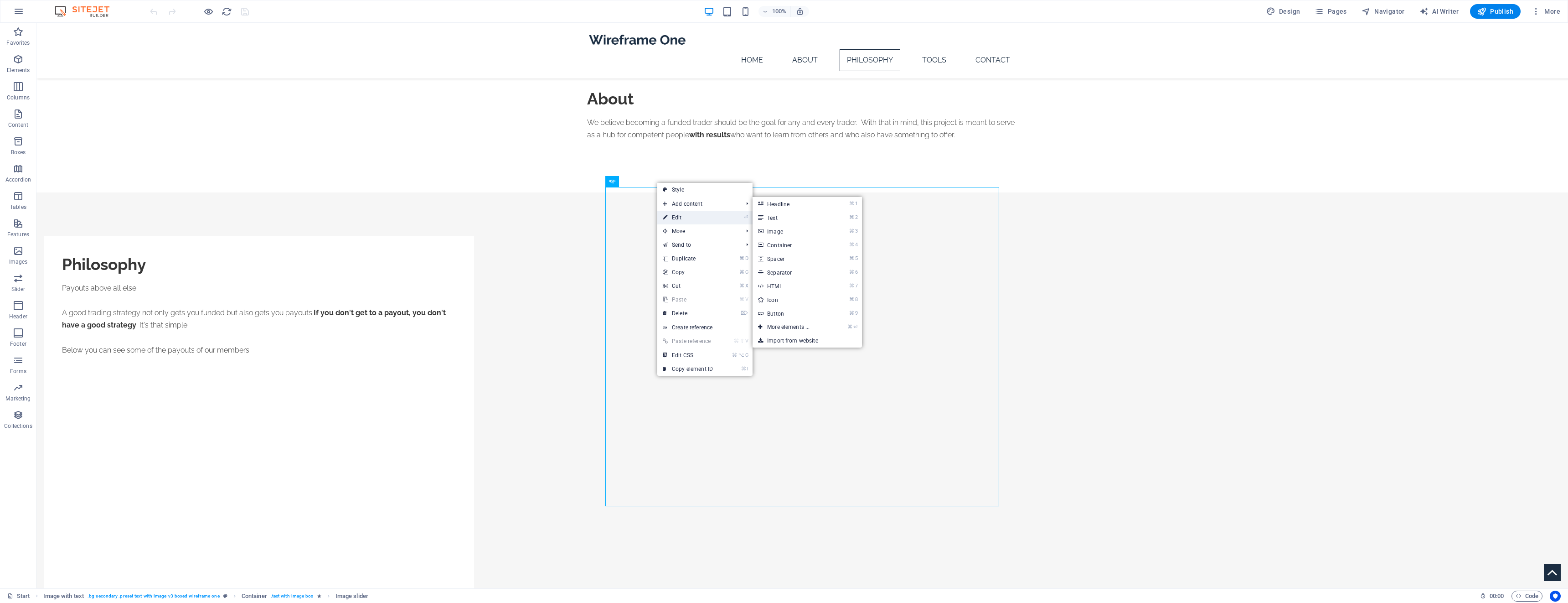
click at [701, 217] on link "⏎ Edit" at bounding box center [688, 218] width 61 height 14
select select "ms"
select select "s"
select select "progressive"
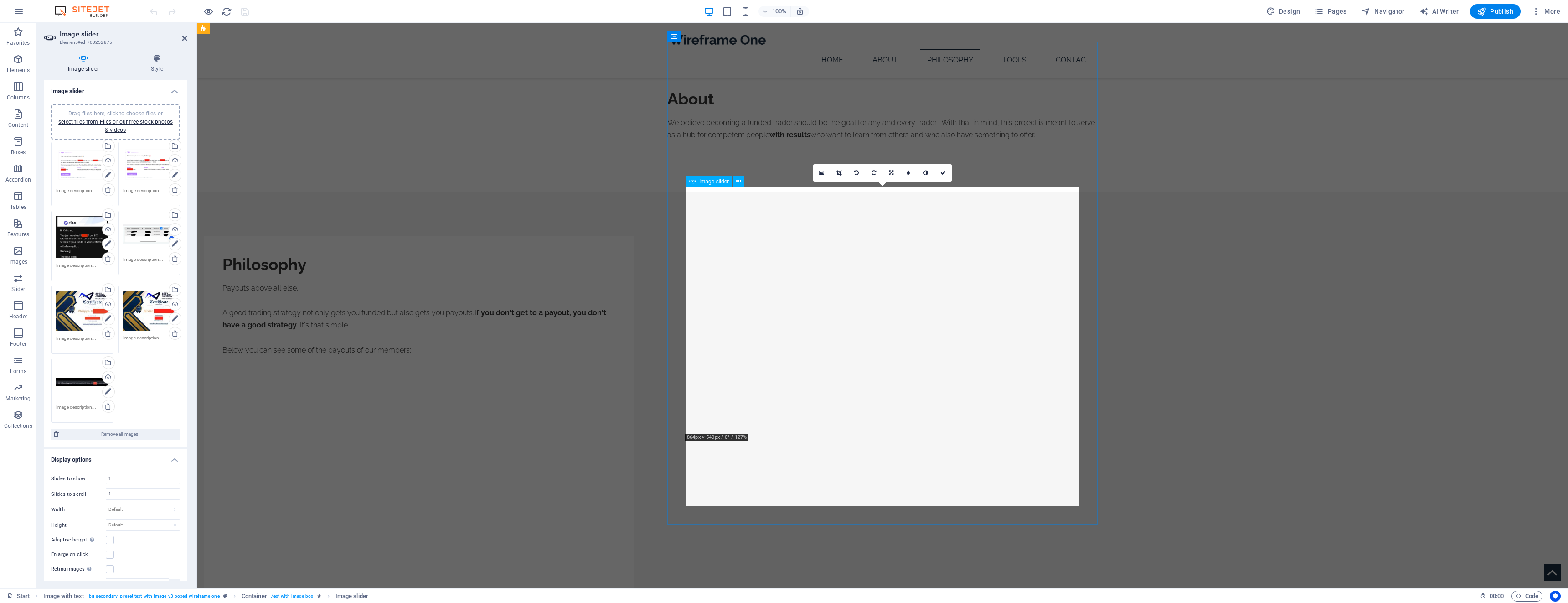
click at [741, 182] on button at bounding box center [738, 182] width 11 height 11
click at [780, 220] on link "⏎ Edit" at bounding box center [772, 218] width 61 height 14
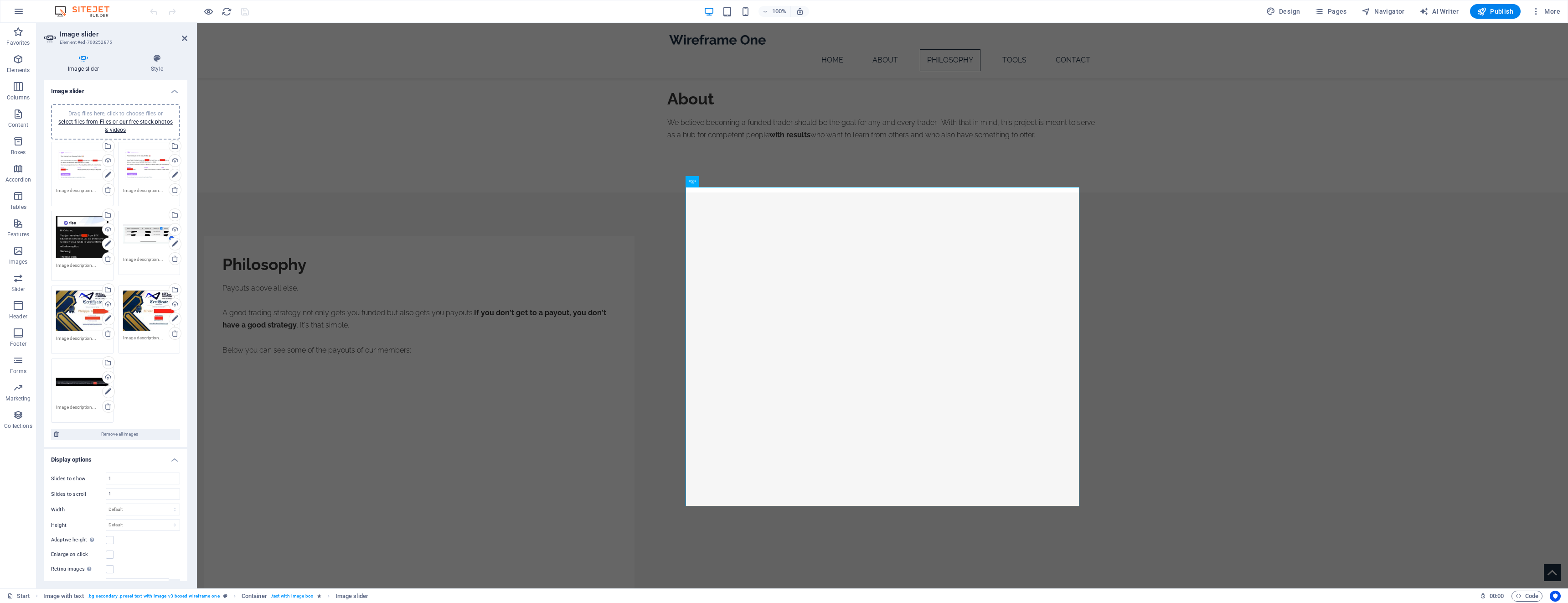
click at [82, 302] on div "Drag files here, click to choose files or select files from Files or our free s…" at bounding box center [82, 311] width 52 height 41
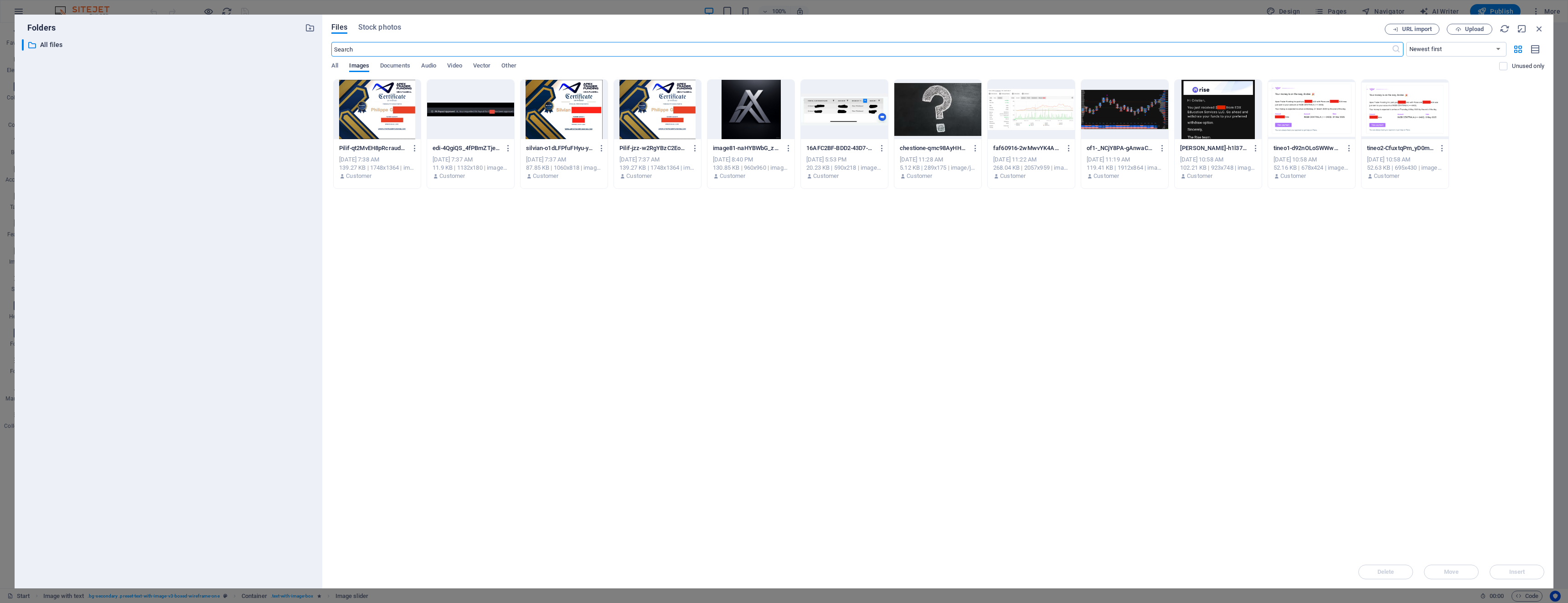
click at [367, 111] on div at bounding box center [376, 110] width 87 height 59
click at [474, 211] on div "Drop files here to upload them instantly 1 Pilif-qt2MvEH8pRcraudFyHu1PA.jpeg Pi…" at bounding box center [938, 318] width 1214 height 476
click at [1543, 24] on icon "button" at bounding box center [1539, 29] width 10 height 10
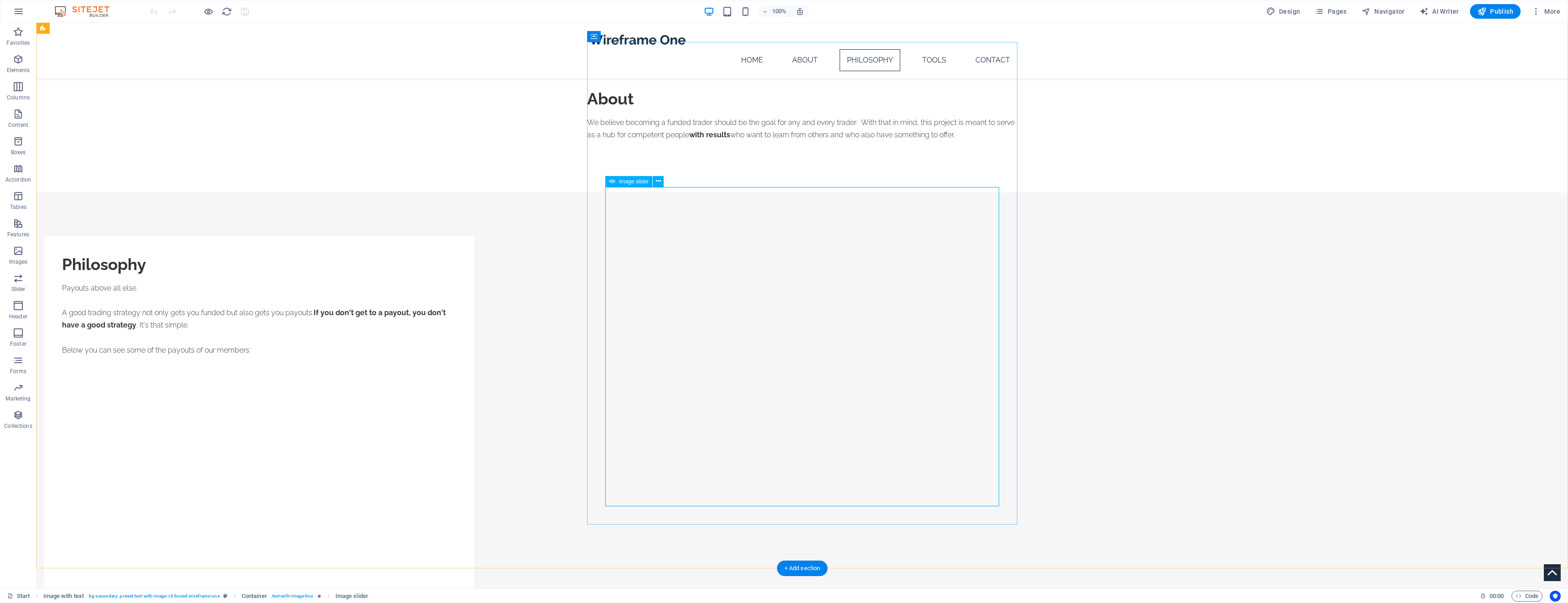
select select "ms"
select select "s"
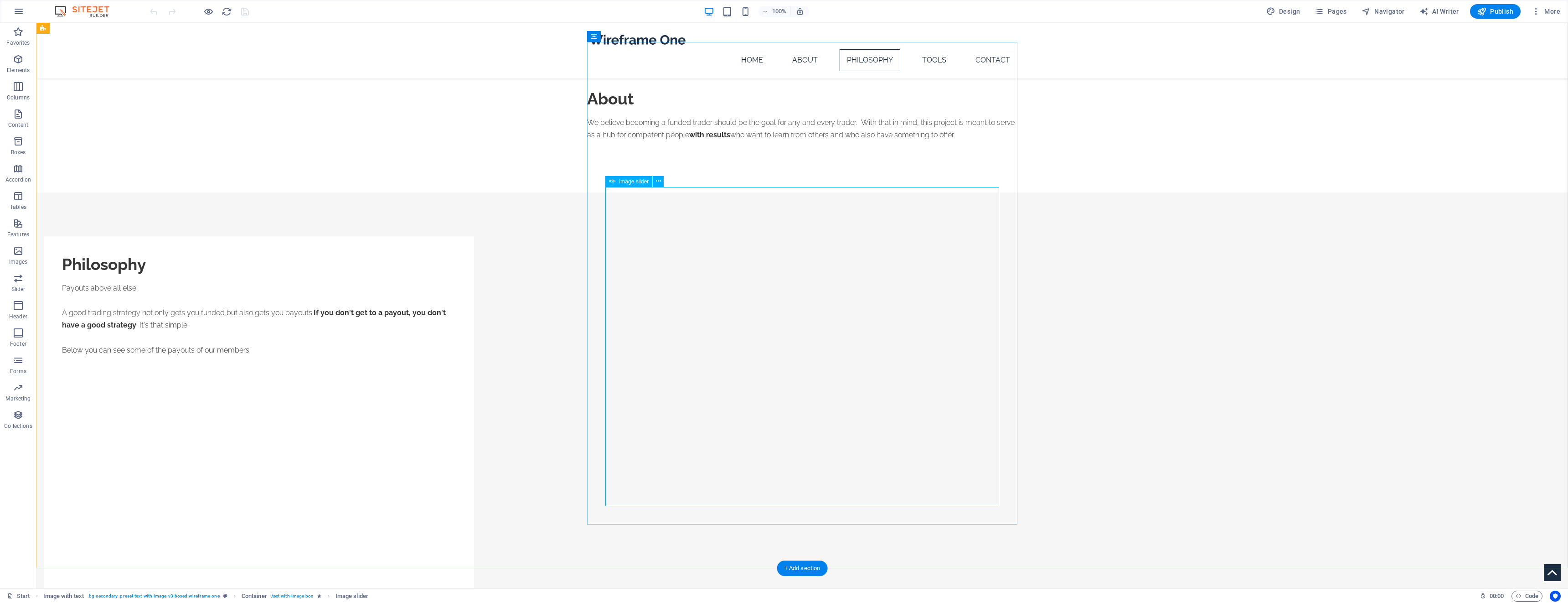
select select "progressive"
